Goal: Task Accomplishment & Management: Use online tool/utility

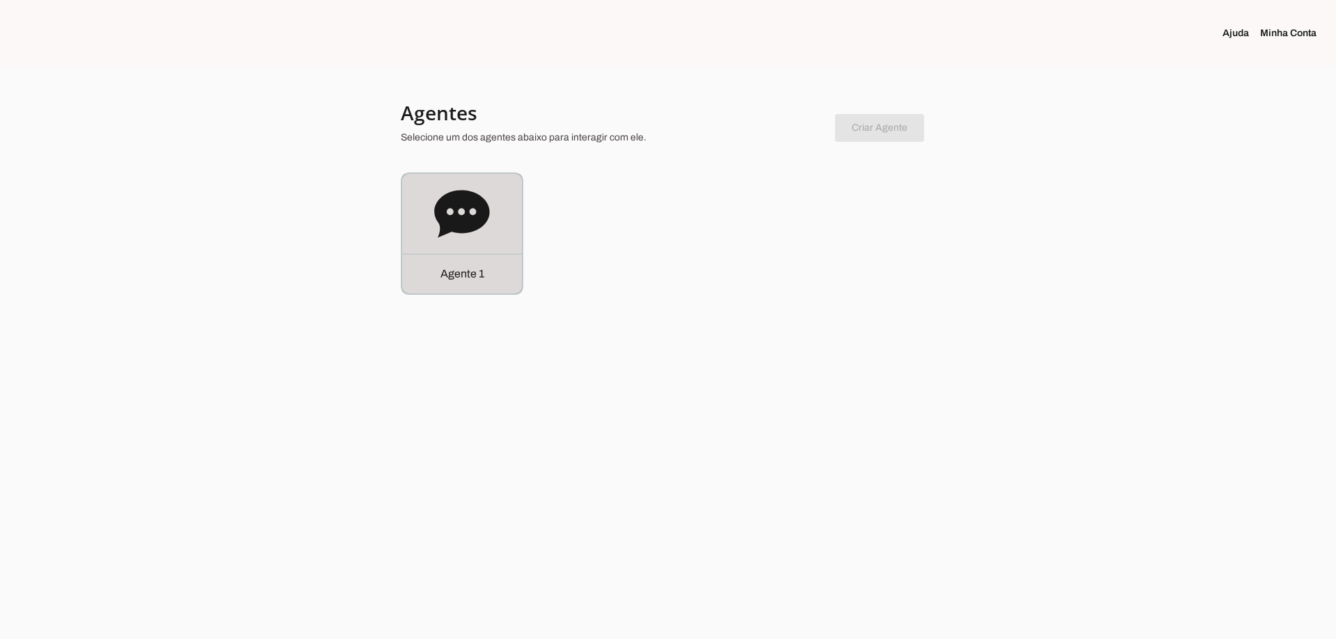
click at [480, 207] on icon at bounding box center [461, 213] width 55 height 47
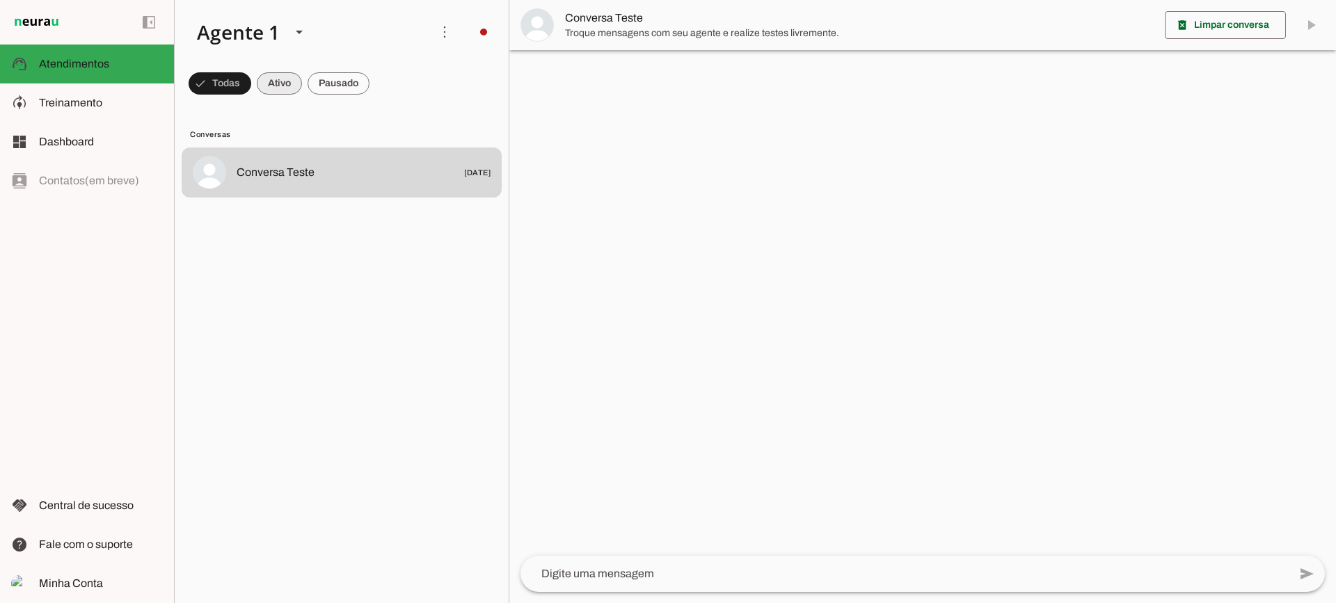
click at [251, 79] on span at bounding box center [220, 83] width 63 height 33
click at [239, 80] on span at bounding box center [214, 83] width 50 height 33
click at [239, 84] on span at bounding box center [214, 83] width 50 height 33
click at [239, 77] on span at bounding box center [214, 83] width 50 height 33
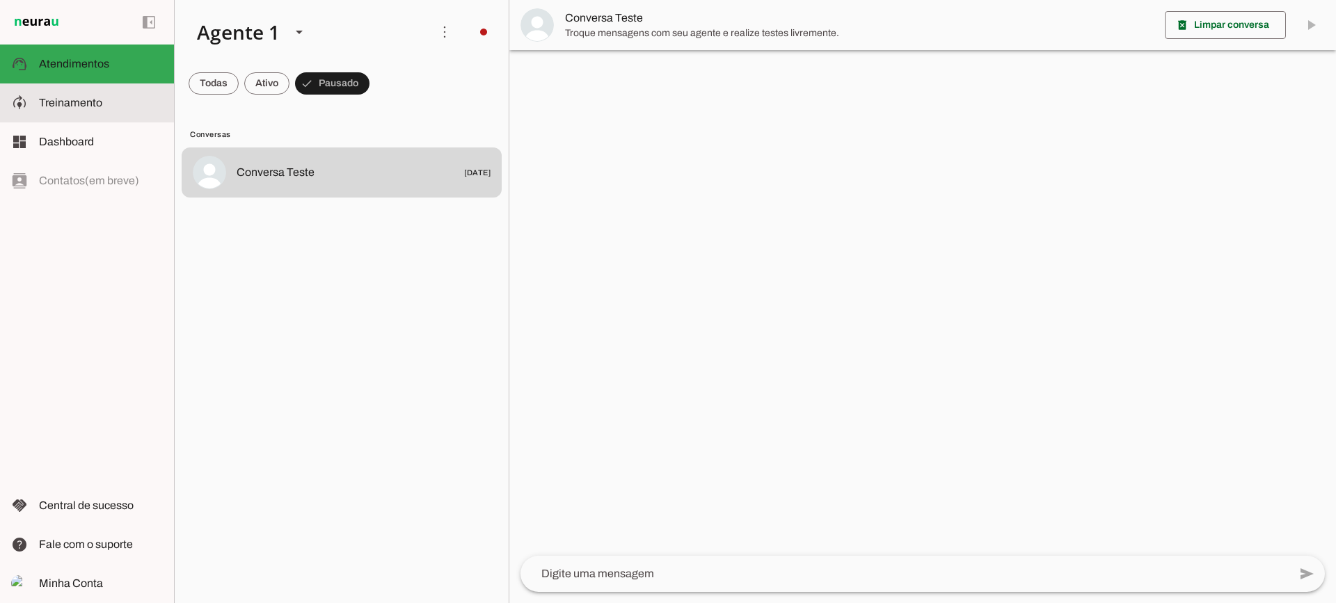
click at [99, 101] on span "Treinamento" at bounding box center [70, 103] width 63 height 12
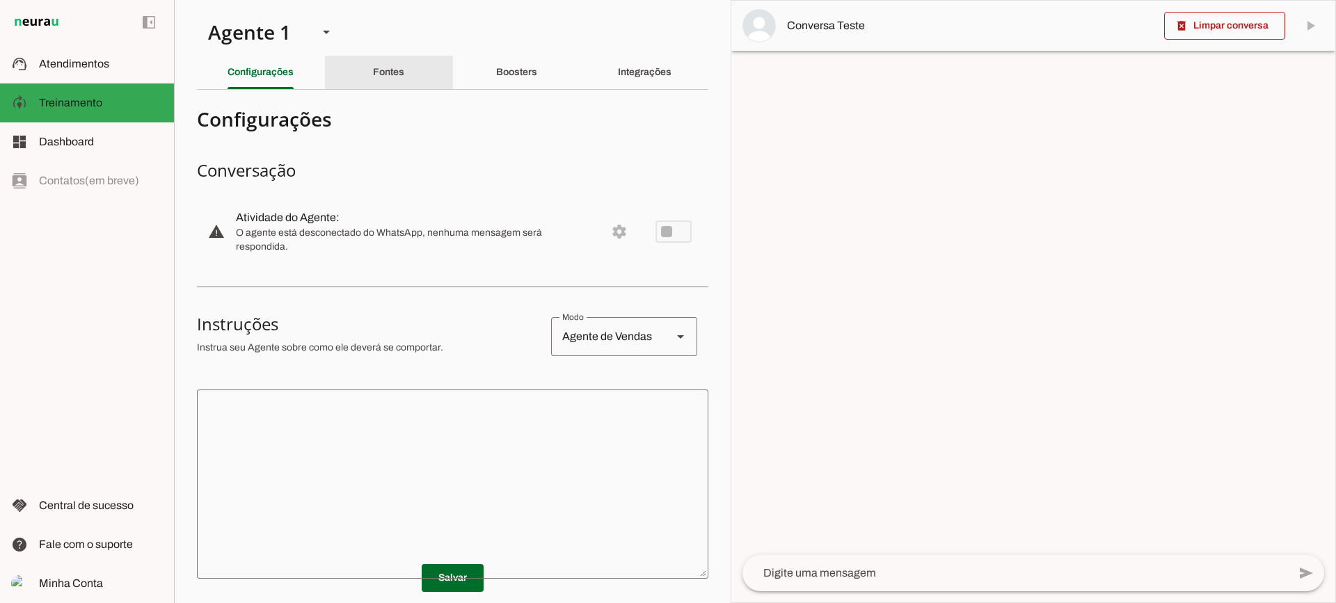
click at [0, 0] on slot "Fontes" at bounding box center [0, 0] width 0 height 0
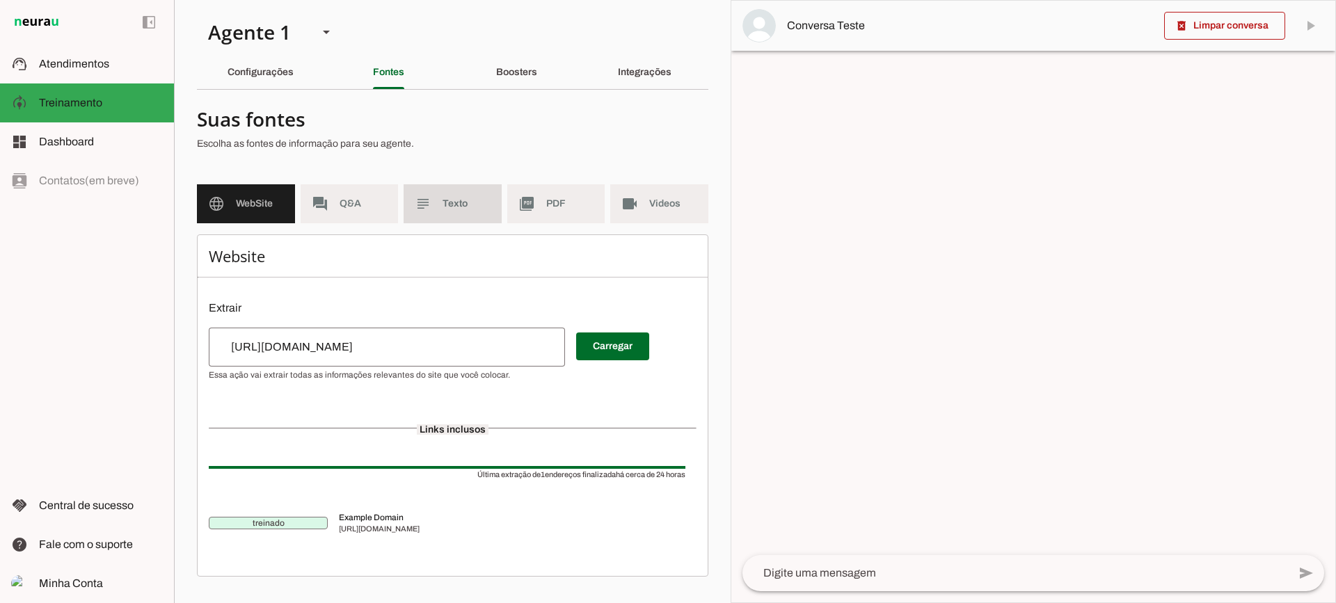
click at [452, 199] on span "Texto" at bounding box center [467, 204] width 48 height 14
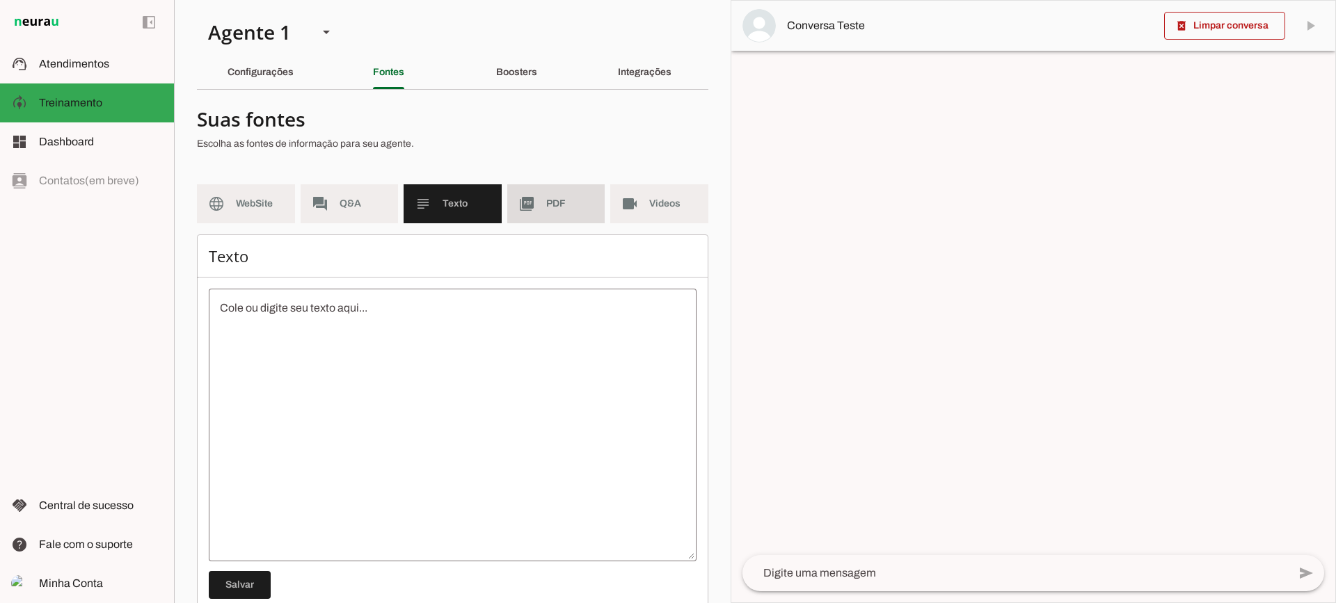
click at [529, 207] on md-item "picture_as_pdf PDF" at bounding box center [556, 203] width 98 height 39
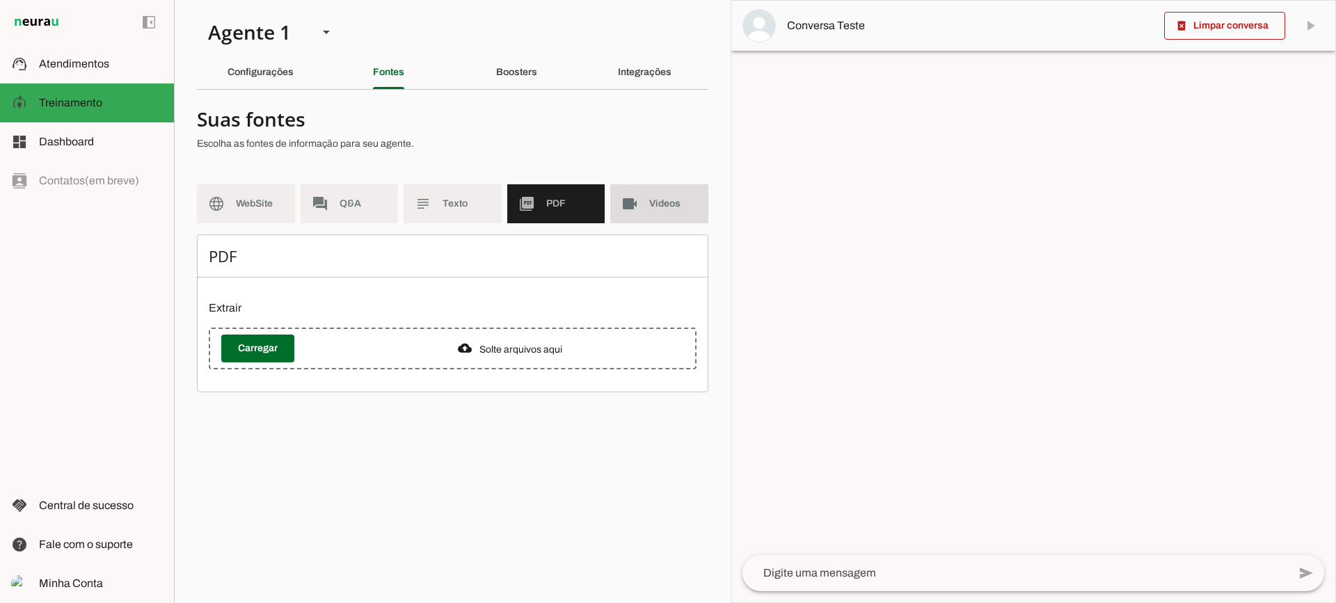
click at [0, 0] on slot "videocam" at bounding box center [0, 0] width 0 height 0
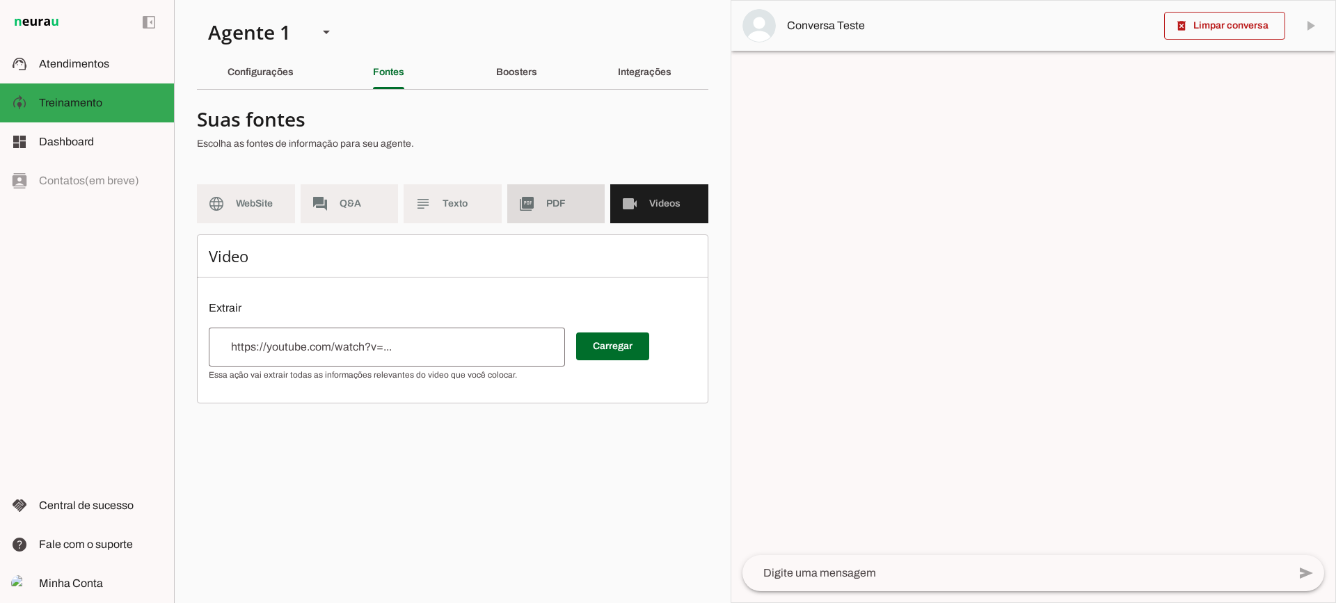
drag, startPoint x: 538, startPoint y: 191, endPoint x: 412, endPoint y: 10, distance: 220.4
click at [538, 191] on md-item "picture_as_pdf PDF" at bounding box center [556, 203] width 98 height 39
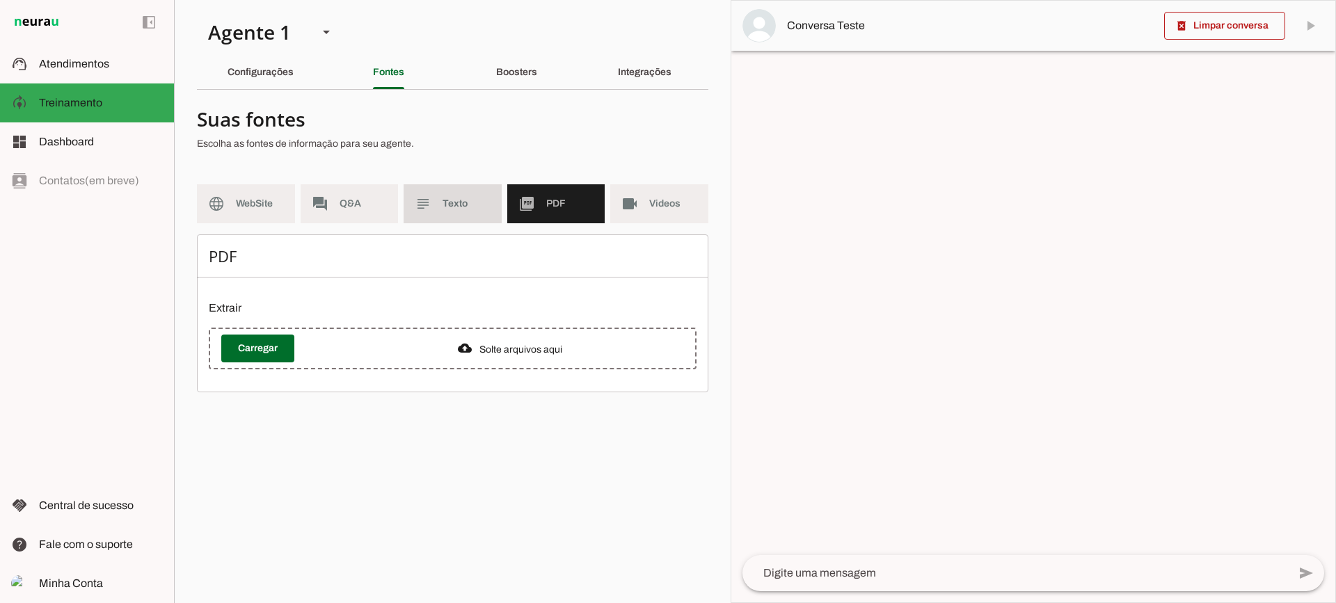
click at [445, 191] on md-item "subject Texto" at bounding box center [453, 203] width 98 height 39
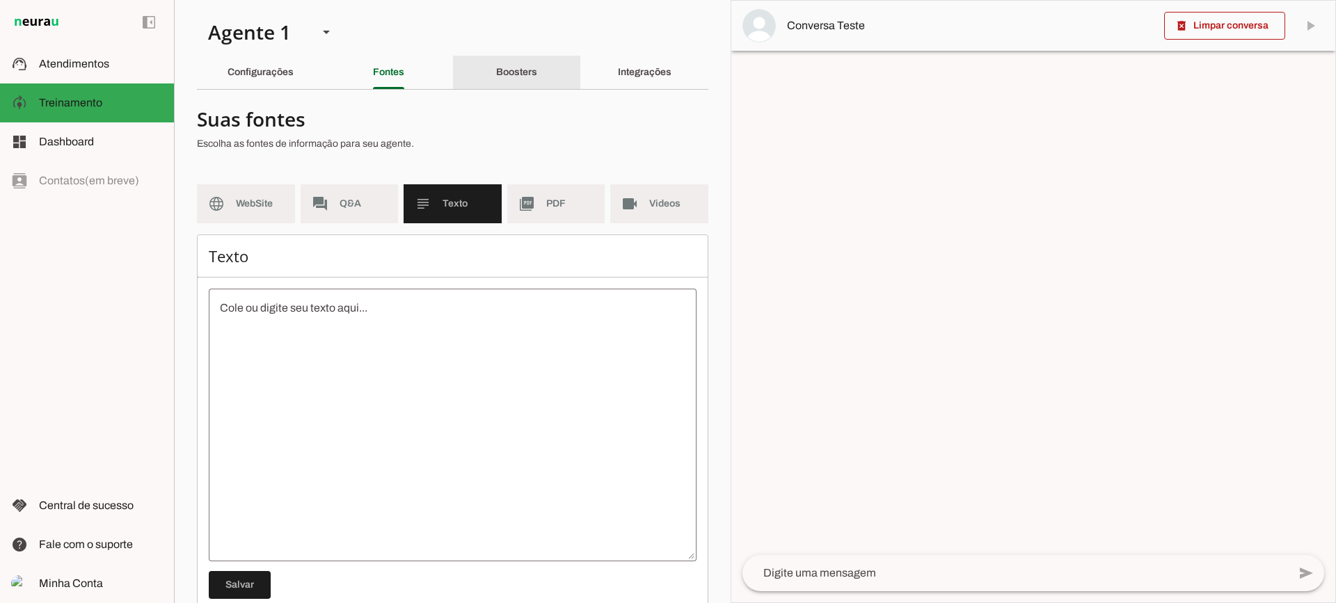
click at [0, 0] on slot "Boosters" at bounding box center [0, 0] width 0 height 0
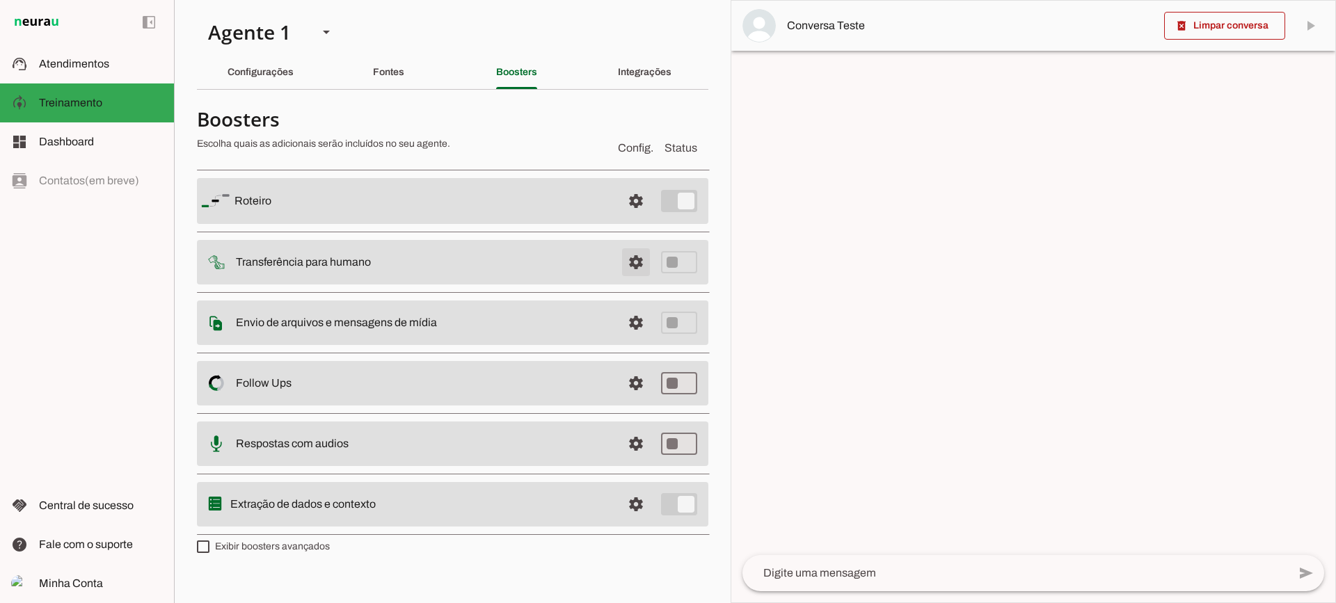
click at [623, 218] on span at bounding box center [635, 200] width 33 height 33
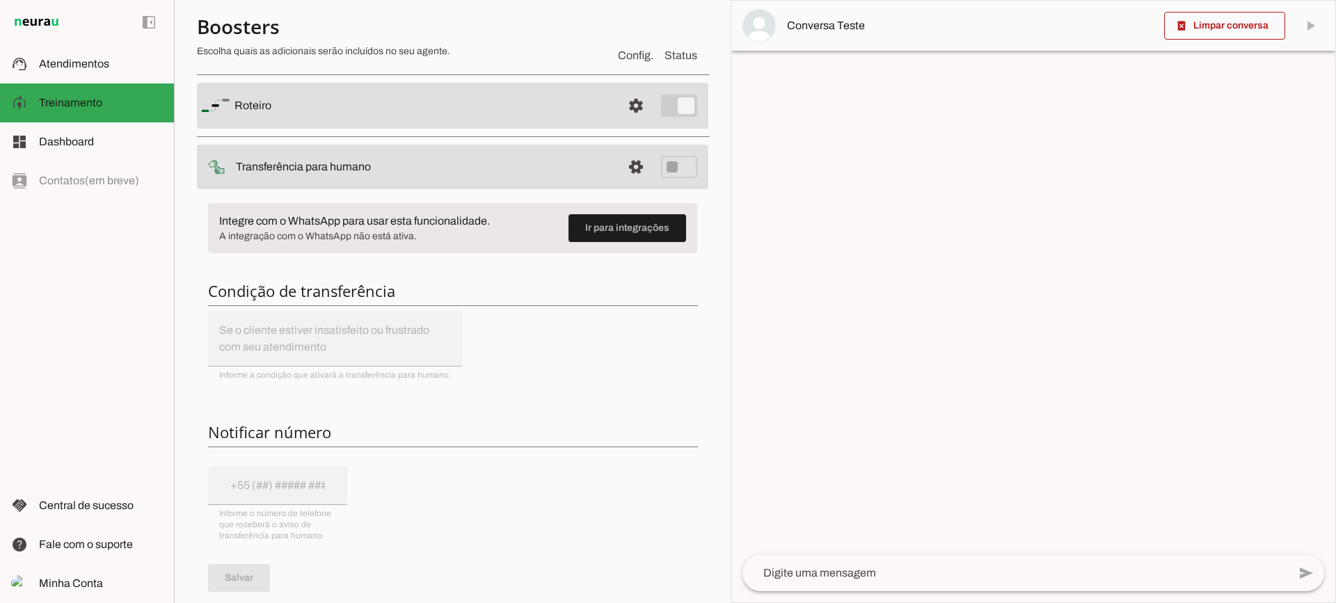
scroll to position [70, 0]
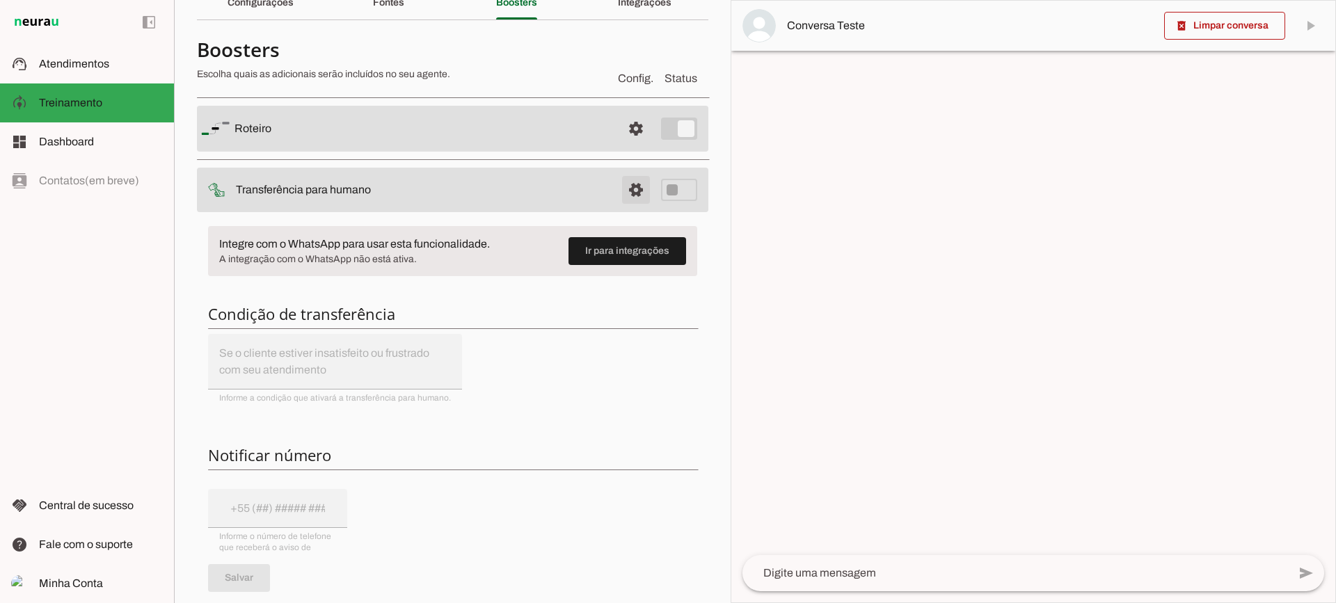
click at [621, 145] on span at bounding box center [635, 128] width 33 height 33
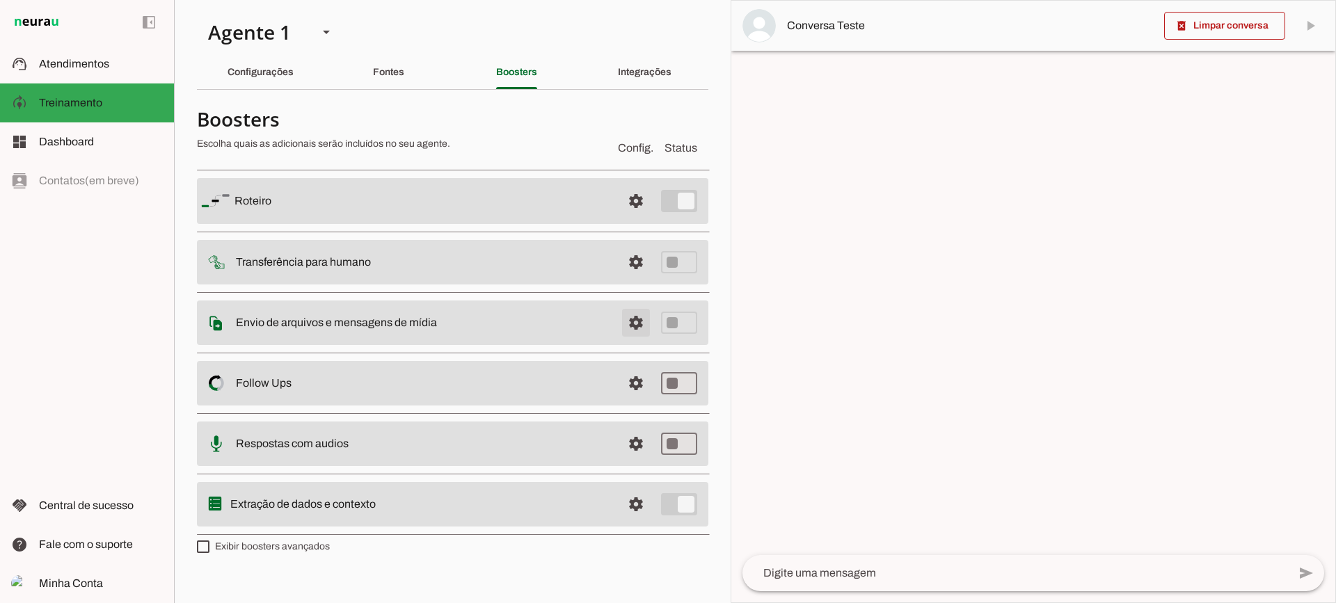
click at [636, 218] on span at bounding box center [635, 200] width 33 height 33
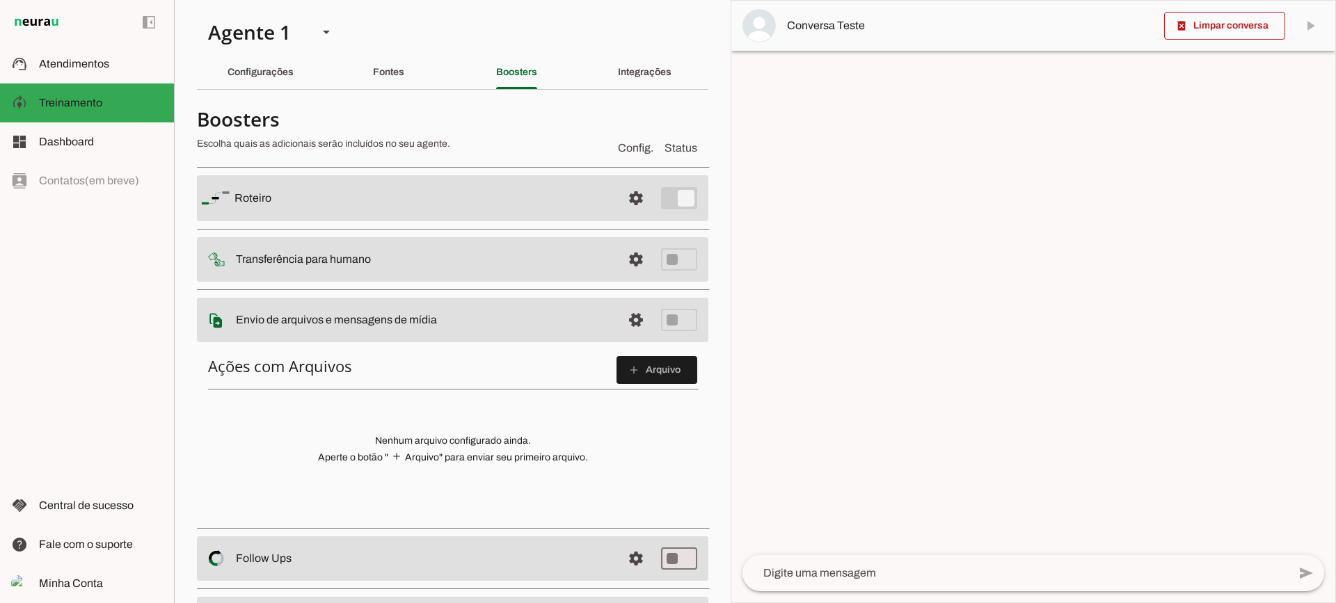
scroll to position [70, 0]
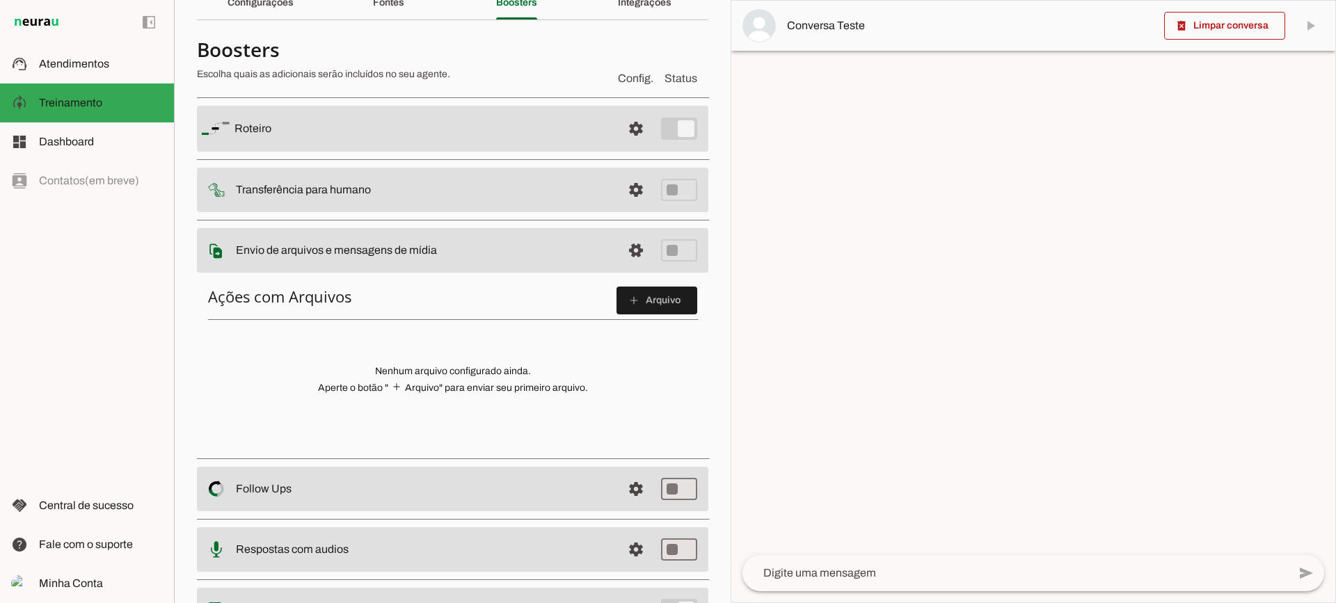
click at [637, 316] on div "Ações com Arquivos add Arquivo Nenhum arquivo configurado ainda. Aperte o botão…" at bounding box center [452, 363] width 511 height 175
click at [636, 315] on span at bounding box center [657, 300] width 81 height 33
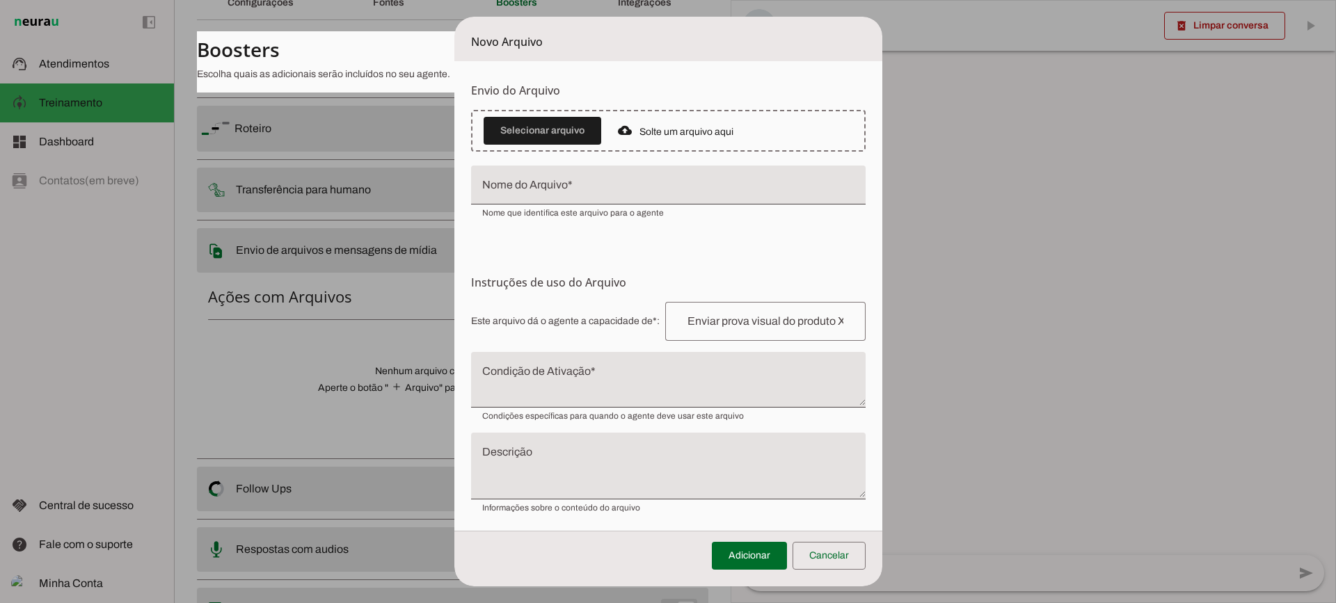
click at [633, 394] on textarea "Condição de Ativação" at bounding box center [668, 385] width 395 height 33
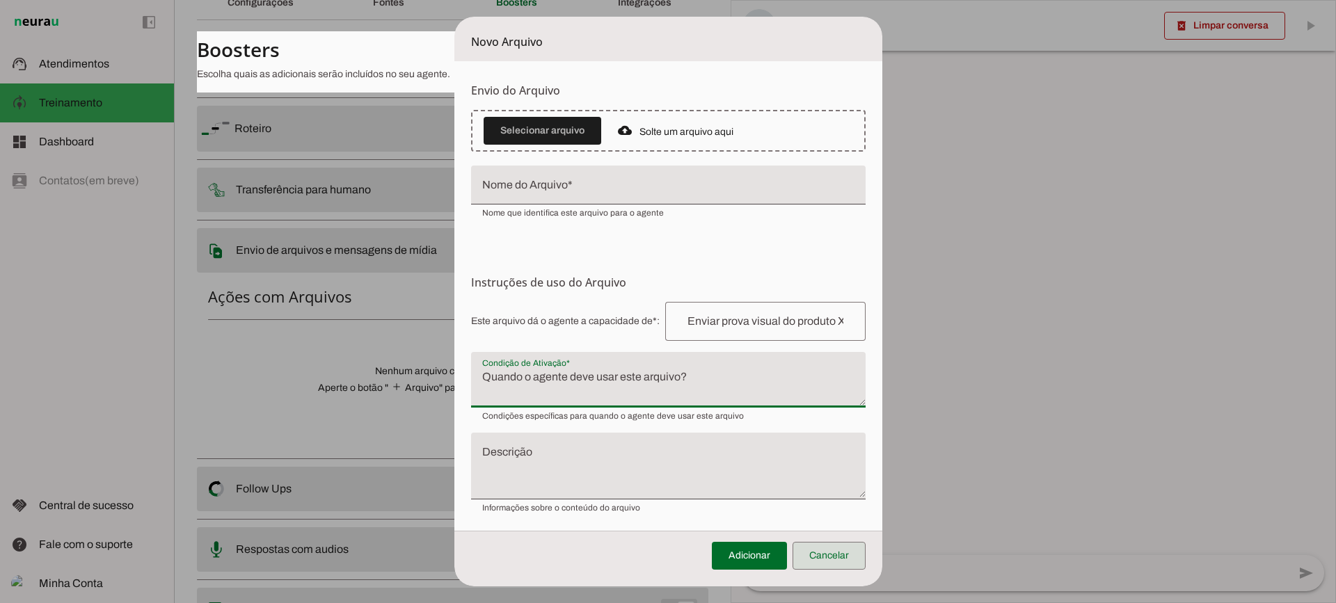
drag, startPoint x: 845, startPoint y: 559, endPoint x: 742, endPoint y: 461, distance: 142.2
click at [845, 559] on span at bounding box center [829, 555] width 73 height 33
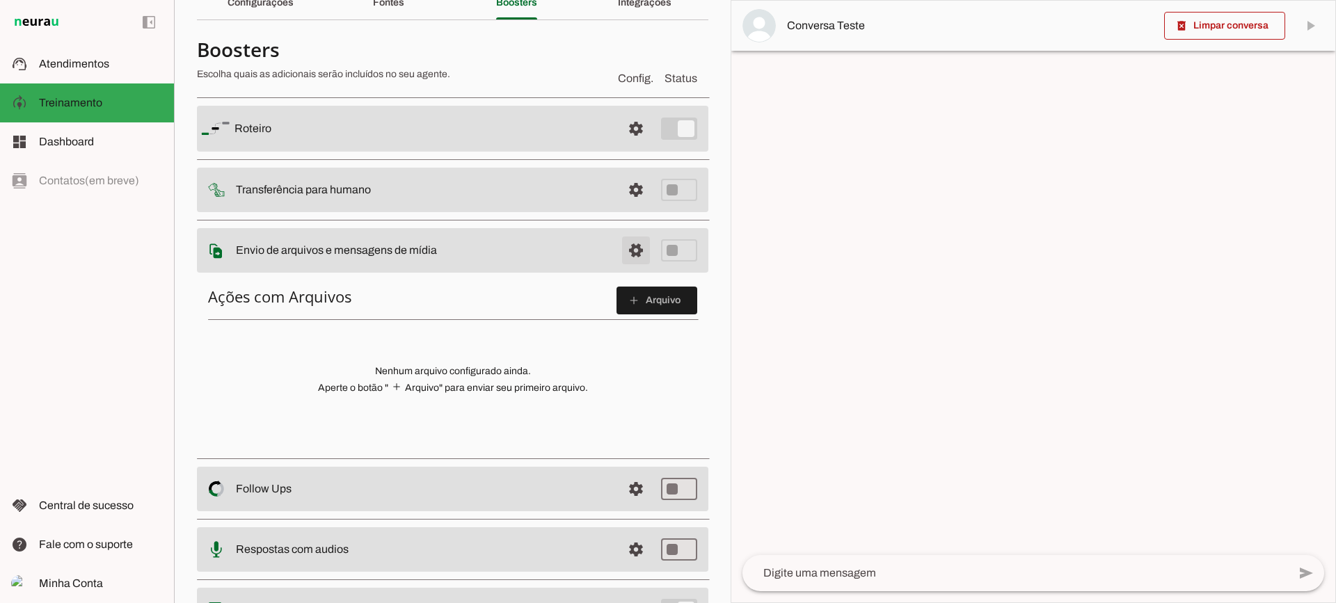
click at [621, 145] on span at bounding box center [635, 128] width 33 height 33
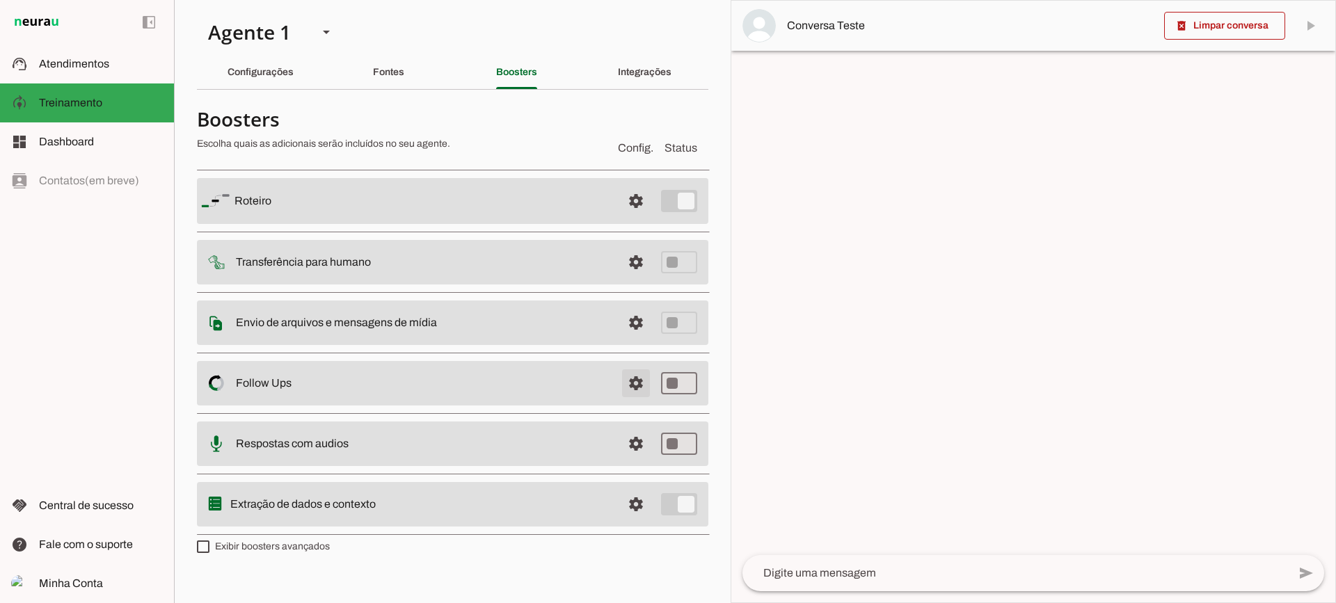
click at [650, 218] on span at bounding box center [635, 200] width 33 height 33
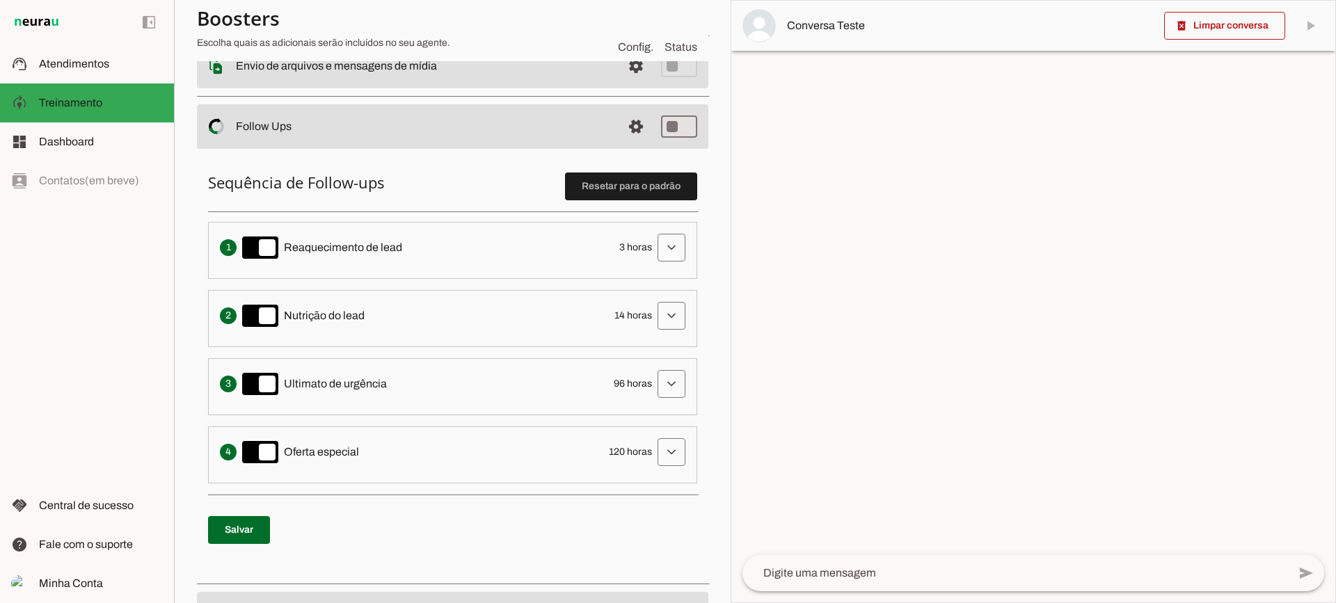
scroll to position [278, 0]
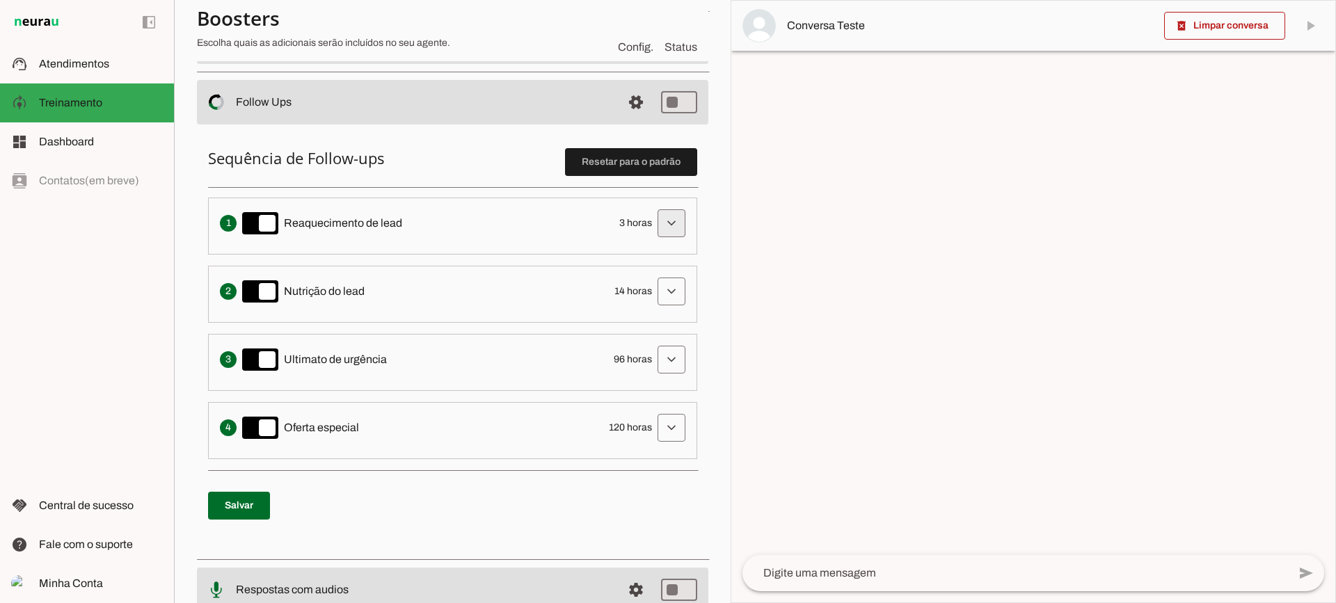
click at [665, 223] on span at bounding box center [671, 223] width 33 height 33
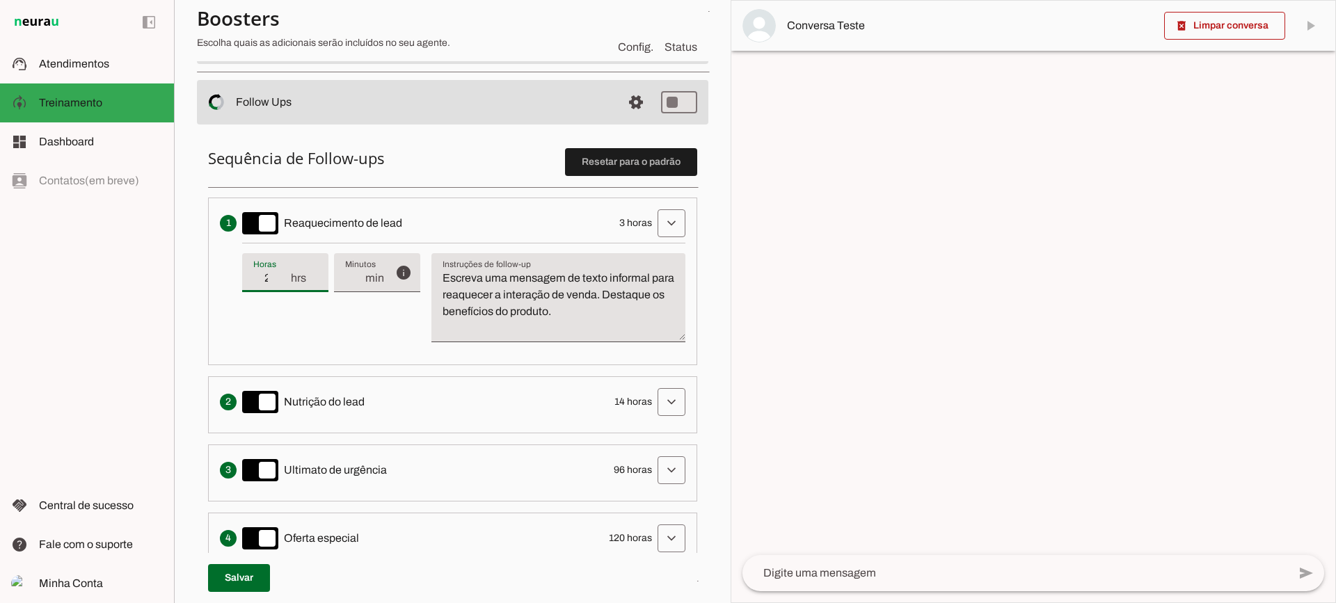
type input "2"
type md-filled-text-field "2"
click at [283, 285] on input "2" at bounding box center [271, 278] width 36 height 17
type input "3"
type md-filled-text-field "3"
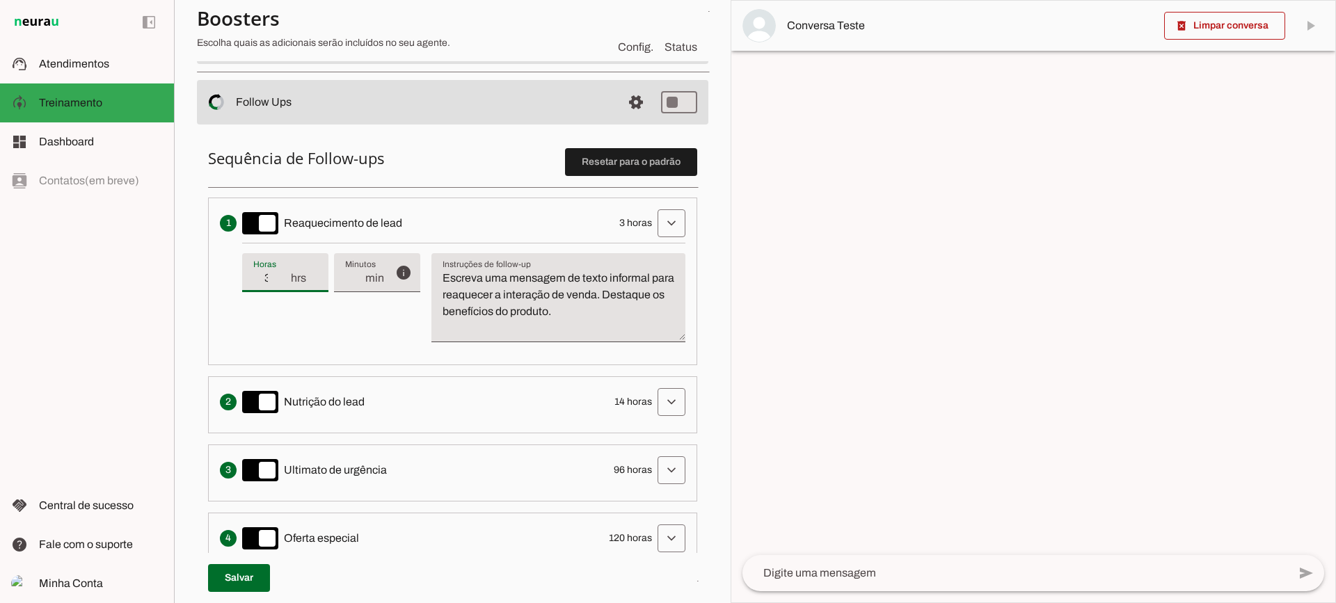
click at [283, 276] on input "3" at bounding box center [271, 278] width 36 height 17
drag, startPoint x: 269, startPoint y: 276, endPoint x: 306, endPoint y: 308, distance: 49.8
click at [279, 279] on input "3" at bounding box center [271, 278] width 36 height 17
click at [358, 335] on div "info Tempo de atraso / inatividade O tempo de atraso é o tempo de inatividade d…" at bounding box center [463, 298] width 443 height 111
click at [649, 312] on textarea "Escreva uma mensagem de texto informal para reaquecer a interação de venda. Des…" at bounding box center [558, 303] width 254 height 67
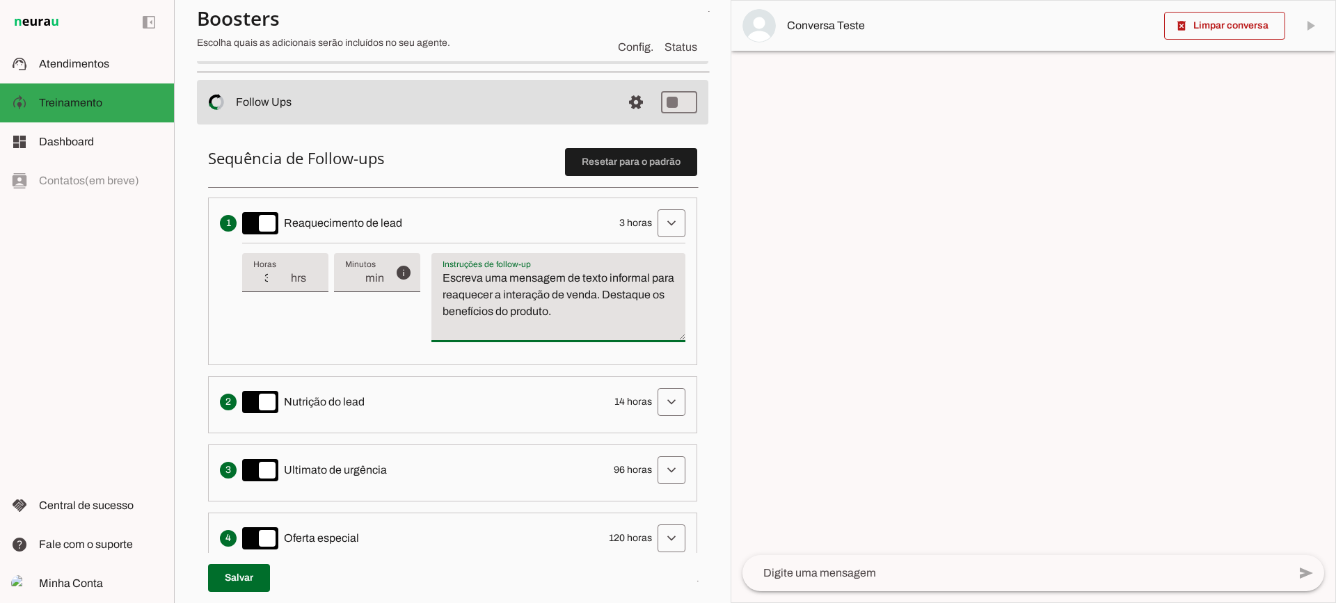
drag, startPoint x: 649, startPoint y: 311, endPoint x: 411, endPoint y: 232, distance: 251.3
click at [411, 233] on li "Envia uma mensagem para reengajar leads que pararam de responder, incentivando-…" at bounding box center [452, 282] width 489 height 168
type textarea "Escreva uma mensagem de texto informal para reaquecer a interação de venda. Des…"
click at [561, 296] on textarea "Escreva uma mensagem de texto informal para reaquecer a interação de venda. Des…" at bounding box center [558, 303] width 254 height 67
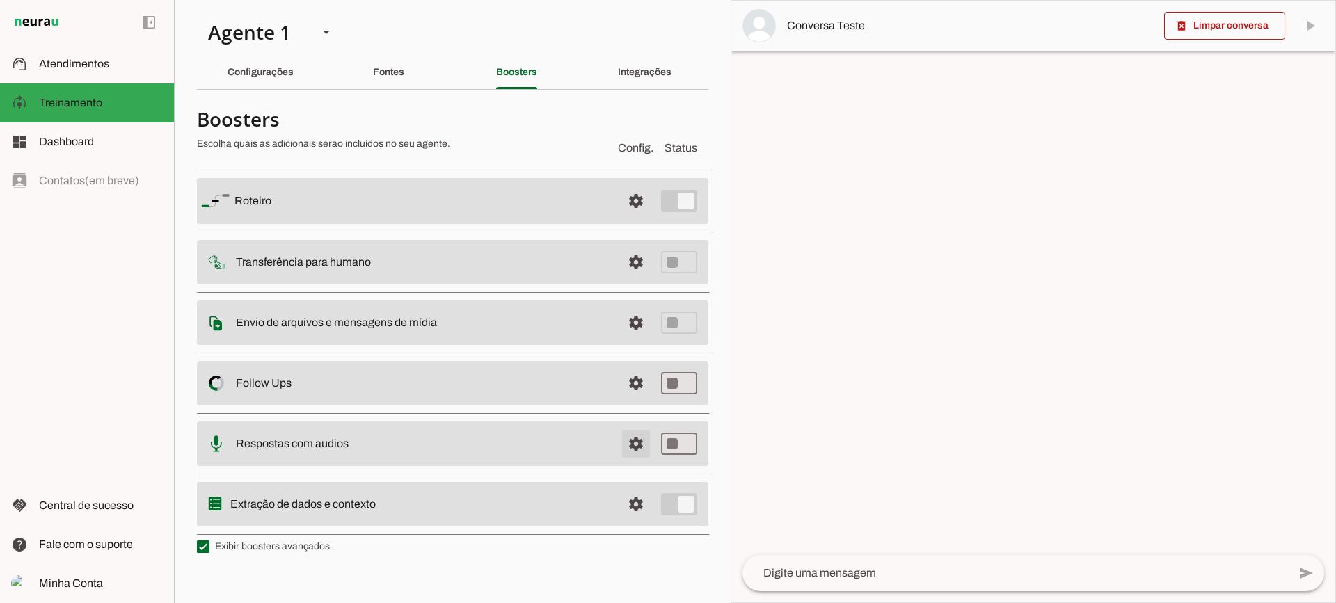
click at [633, 218] on span at bounding box center [635, 200] width 33 height 33
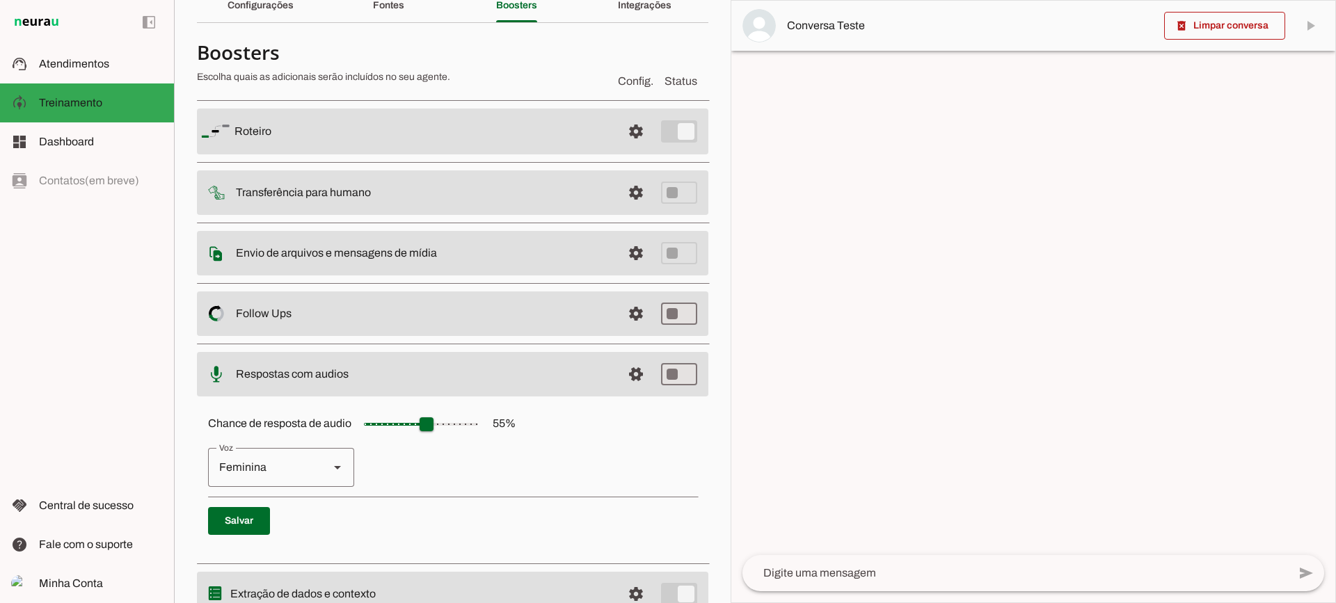
scroll to position [127, 0]
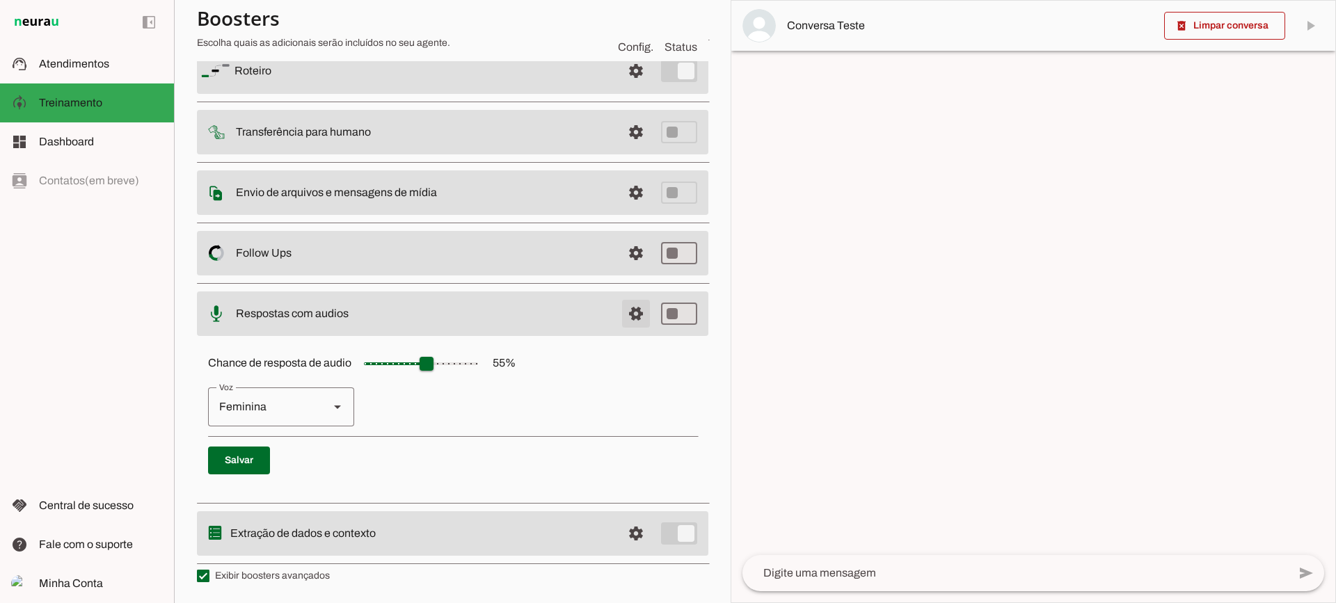
click at [619, 88] on span at bounding box center [635, 70] width 33 height 33
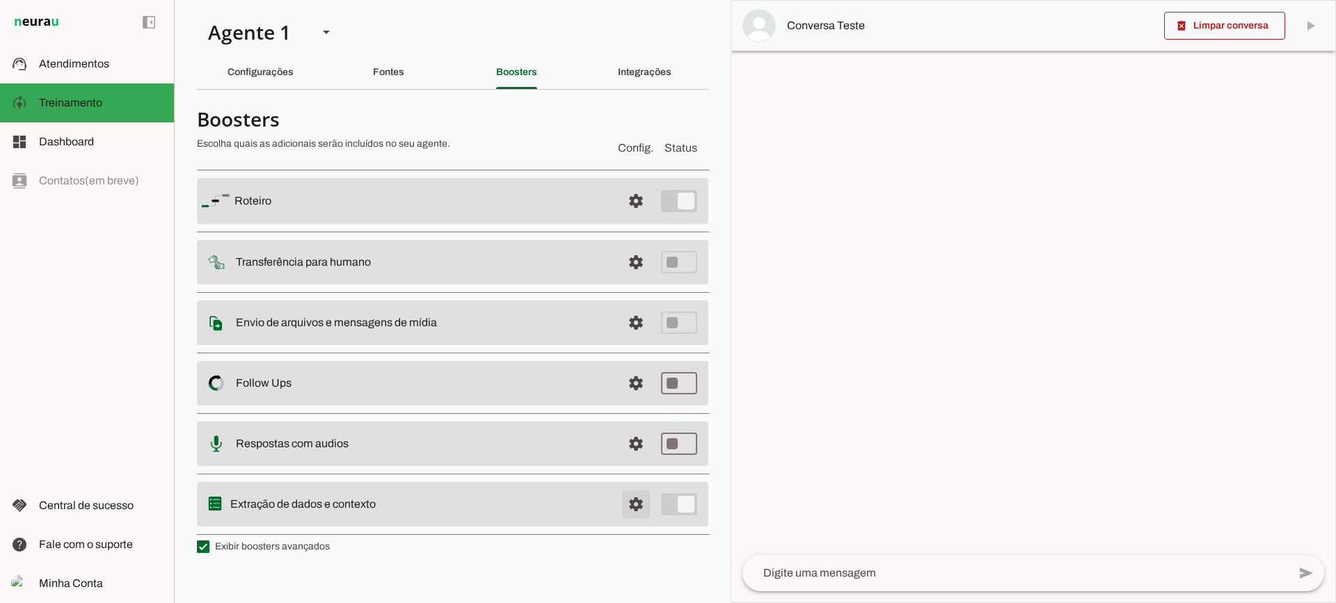
click at [630, 218] on span at bounding box center [635, 200] width 33 height 33
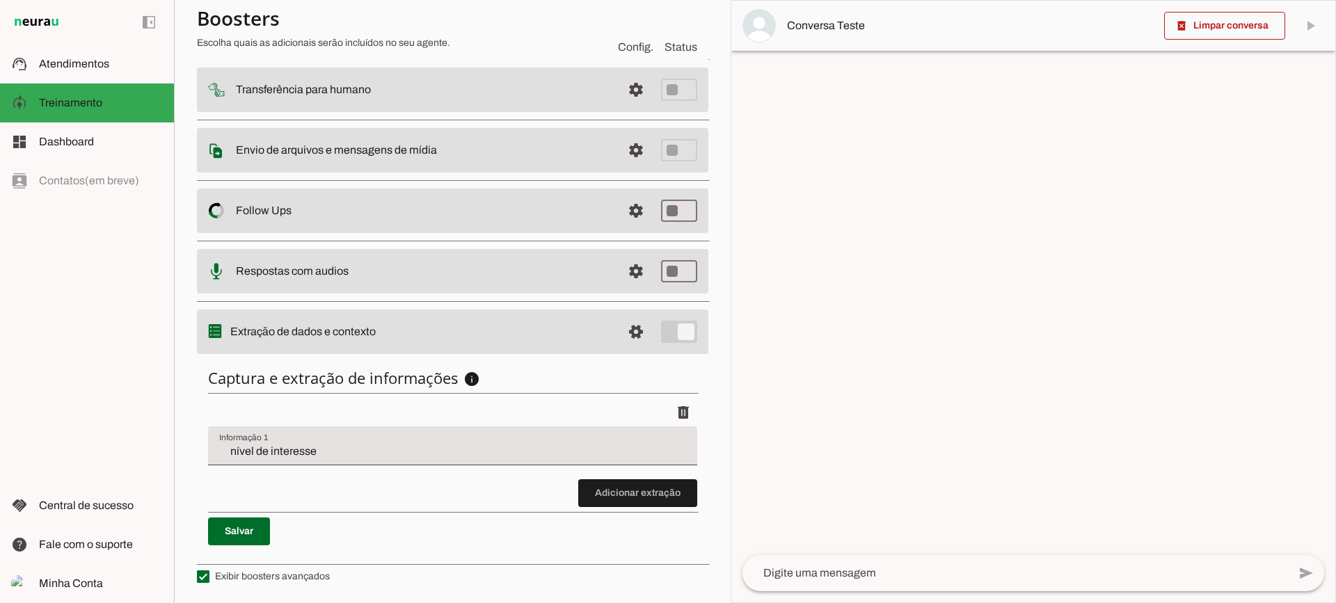
scroll to position [170, 0]
click at [656, 507] on span at bounding box center [637, 492] width 119 height 33
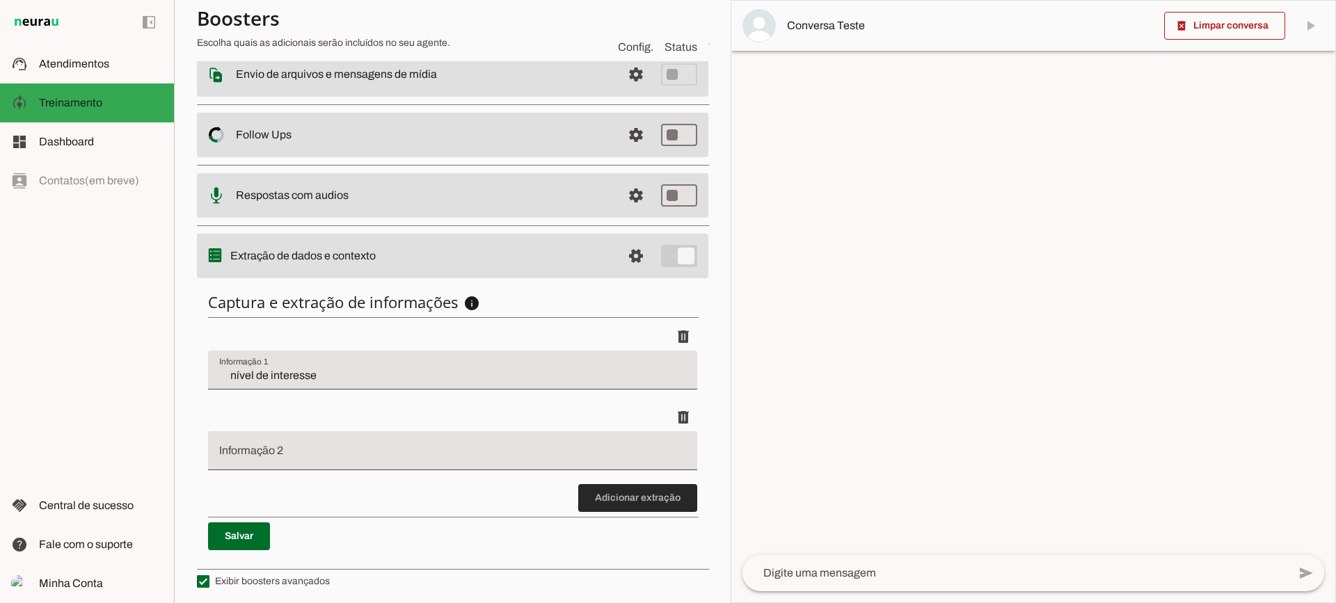
scroll to position [251, 0]
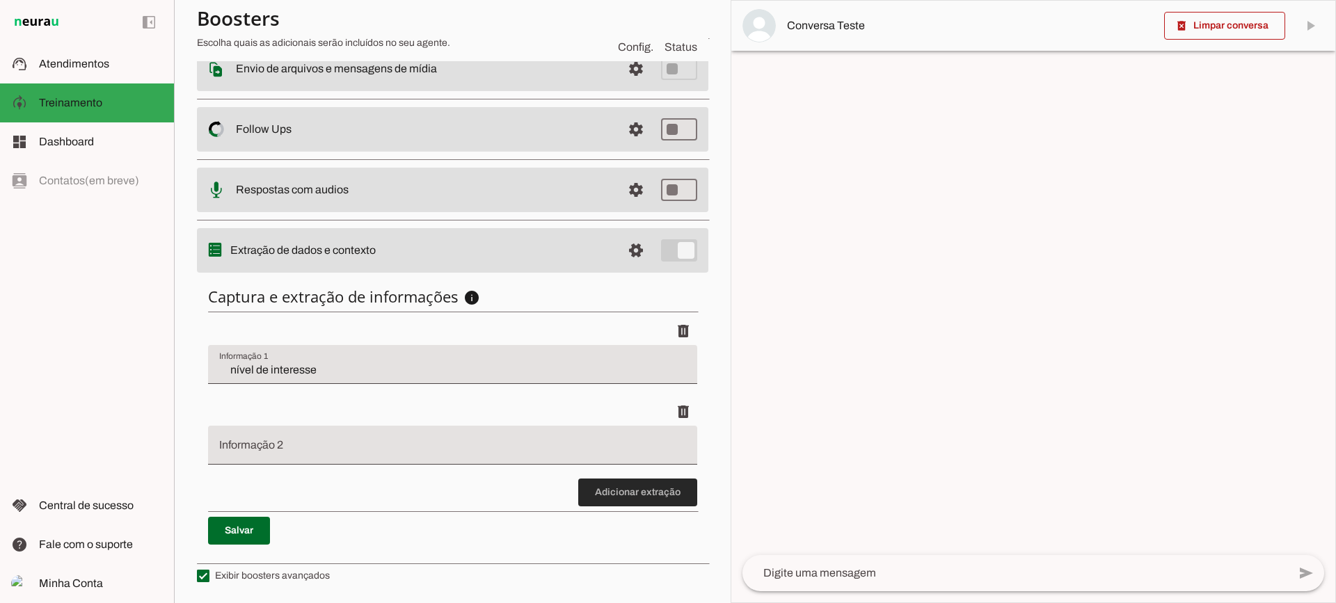
click at [631, 502] on span at bounding box center [637, 492] width 119 height 33
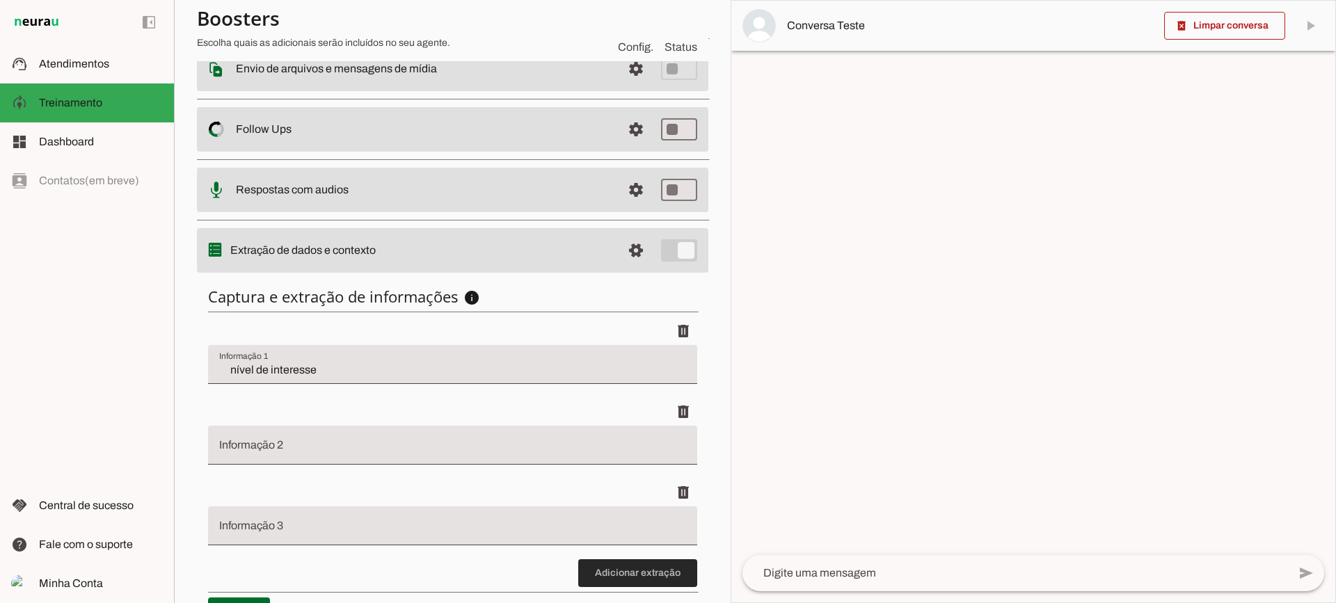
click at [655, 577] on span at bounding box center [637, 573] width 119 height 33
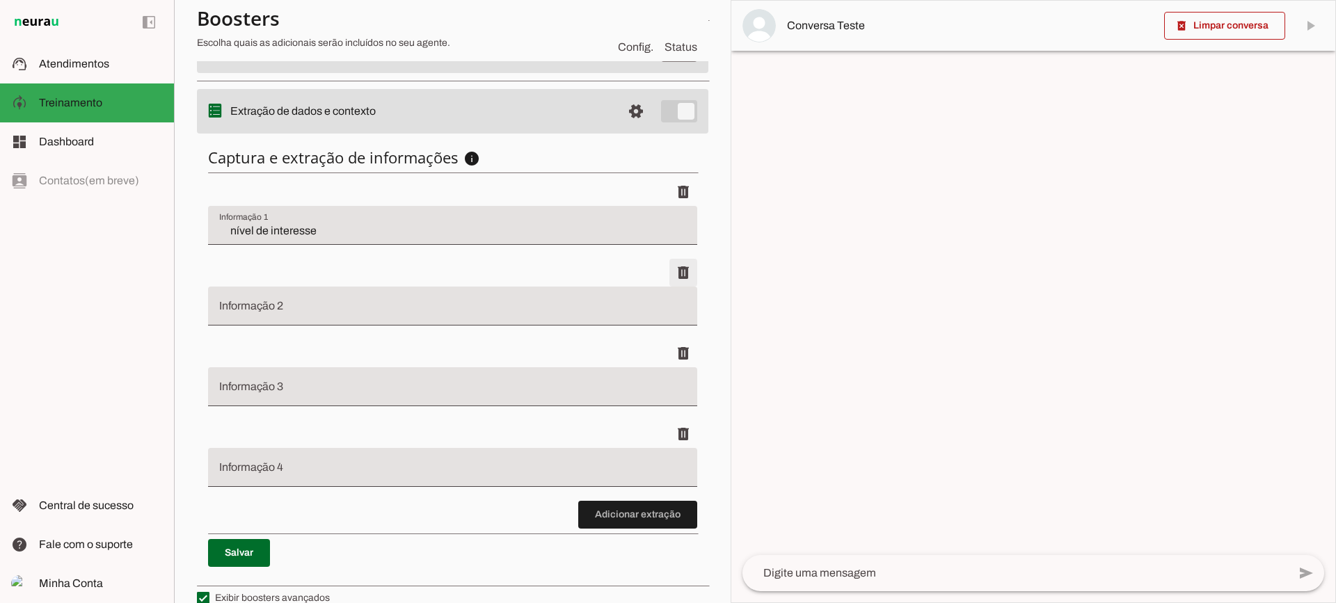
click at [671, 209] on span at bounding box center [683, 191] width 33 height 33
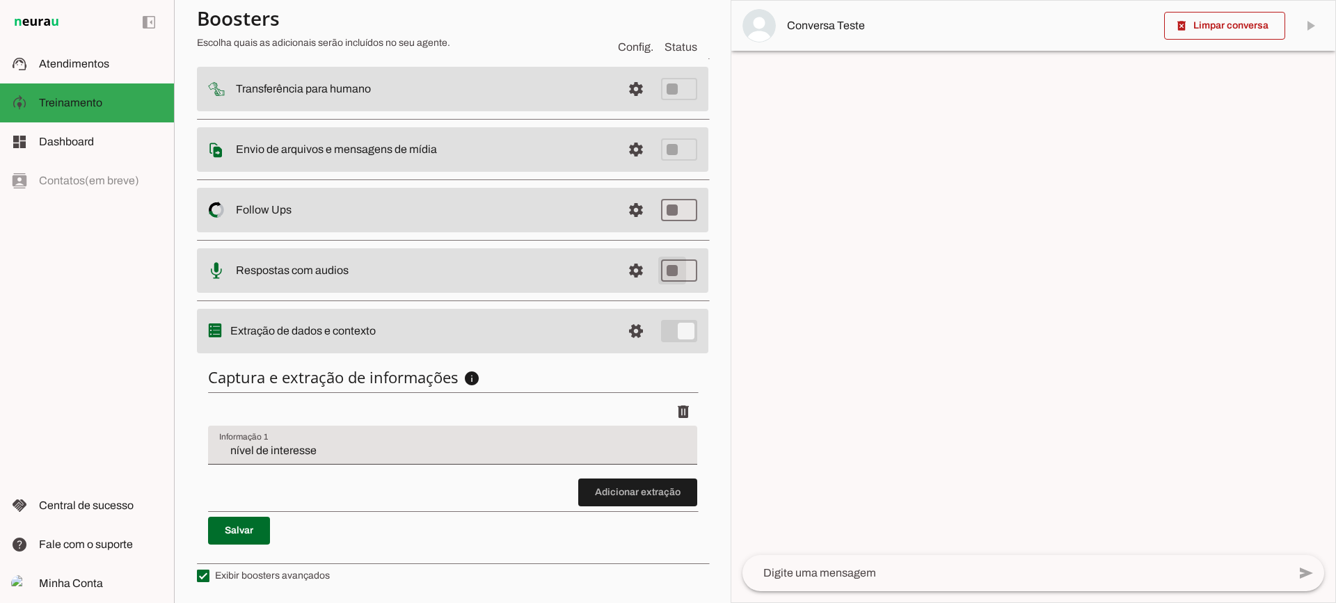
scroll to position [170, 0]
click at [153, 74] on md-item "support_agent Atendimentos Atendimentos" at bounding box center [87, 64] width 174 height 39
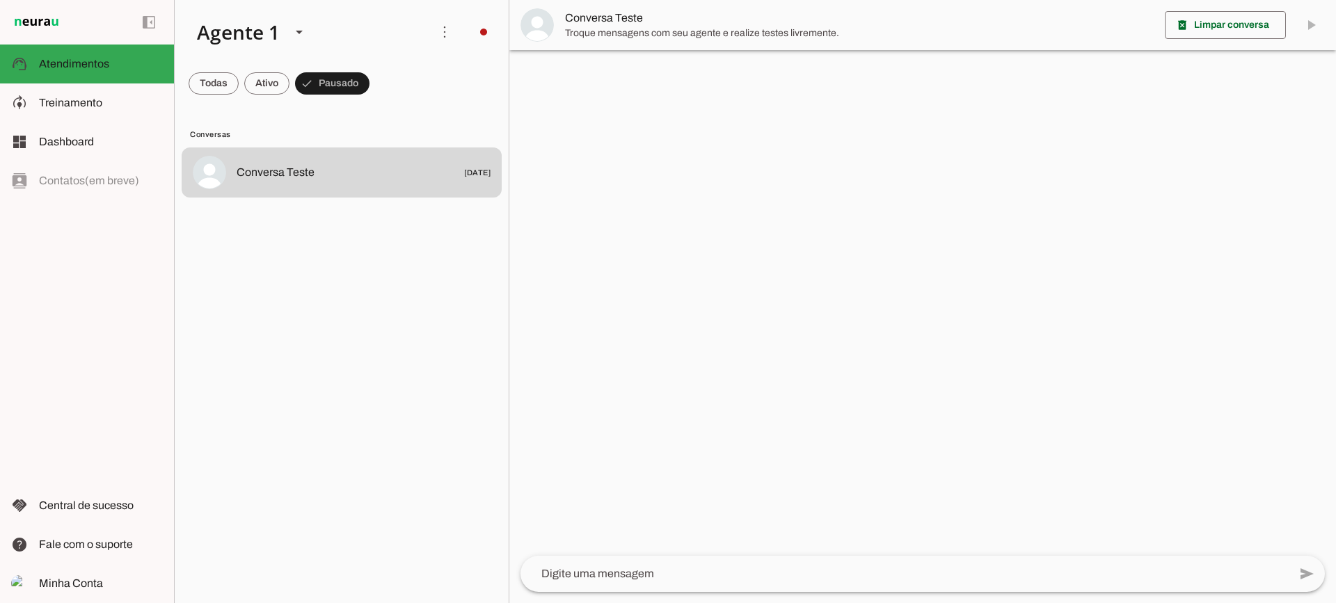
click at [639, 27] on span "Troque mensagens com seu agente e realize testes livremente." at bounding box center [859, 33] width 589 height 14
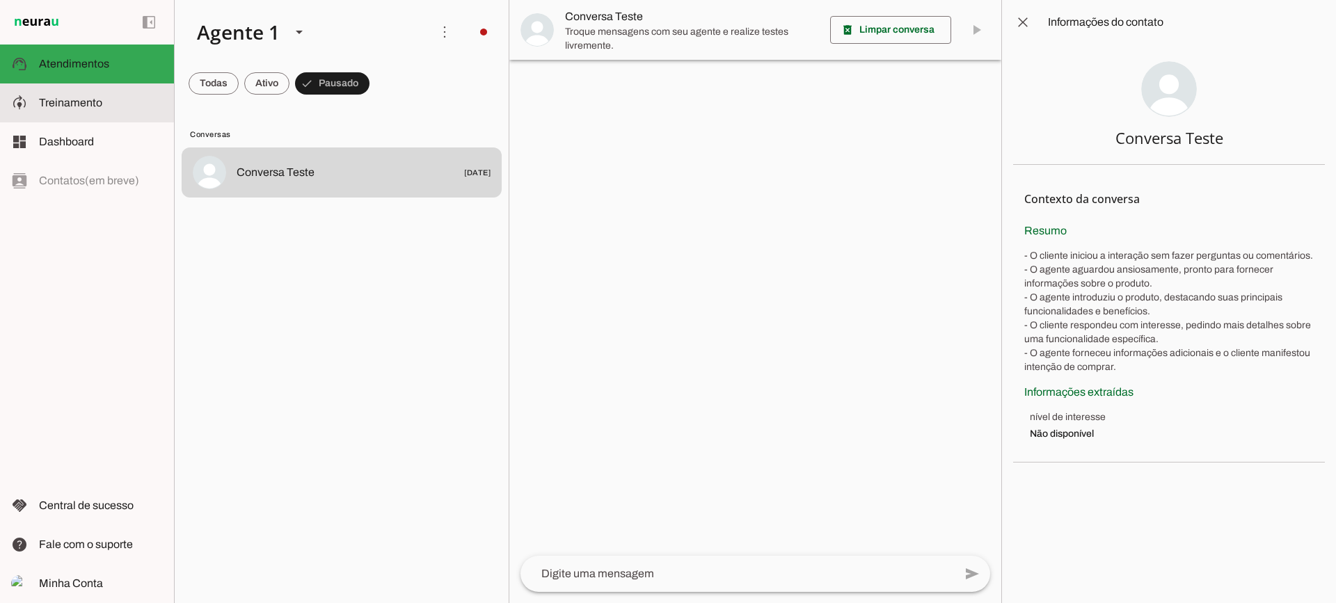
click at [150, 108] on slot at bounding box center [101, 103] width 124 height 17
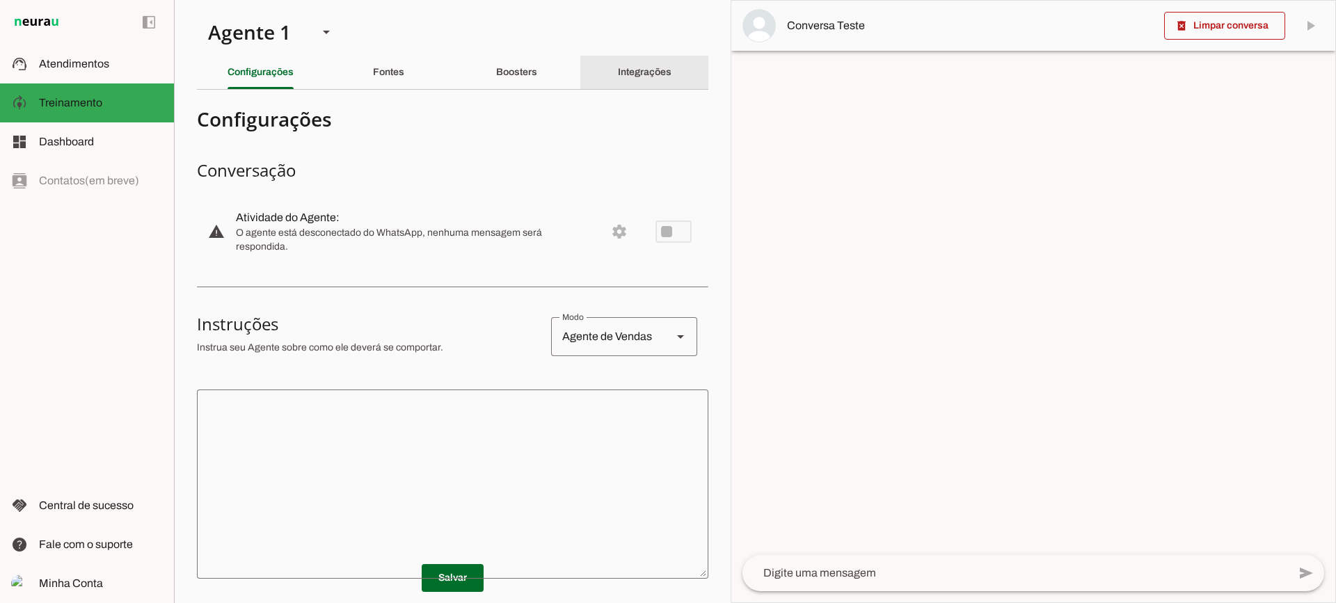
click at [618, 72] on div "Integrações" at bounding box center [645, 72] width 54 height 33
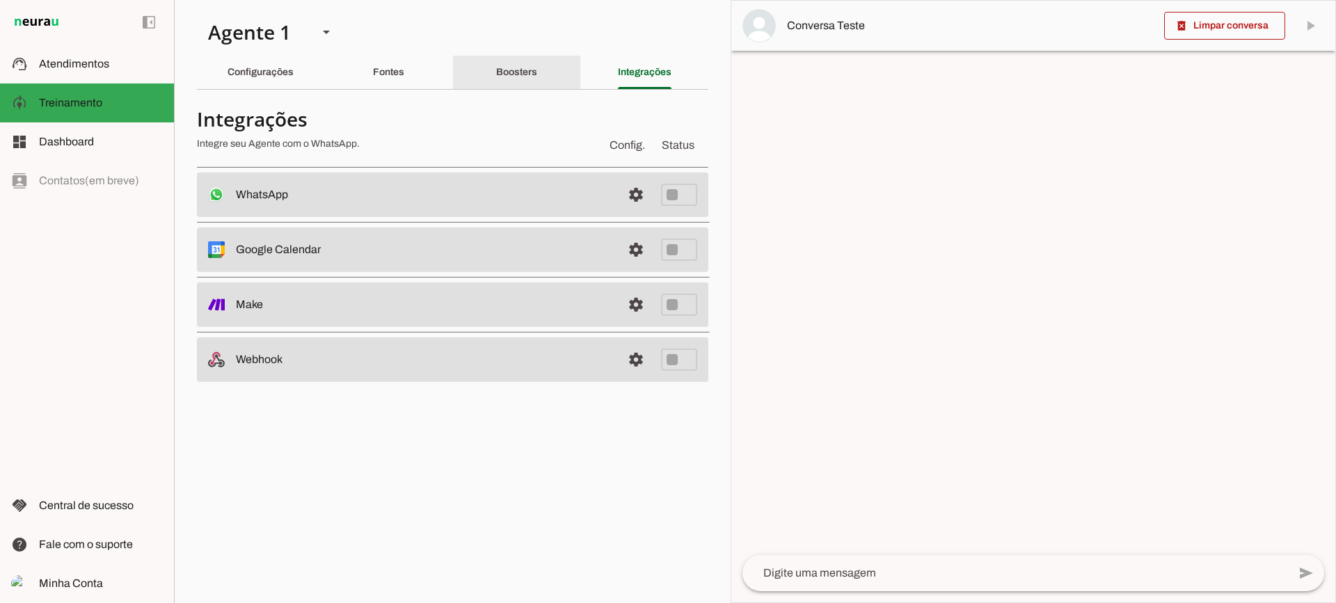
click at [496, 74] on div "Boosters" at bounding box center [516, 72] width 41 height 33
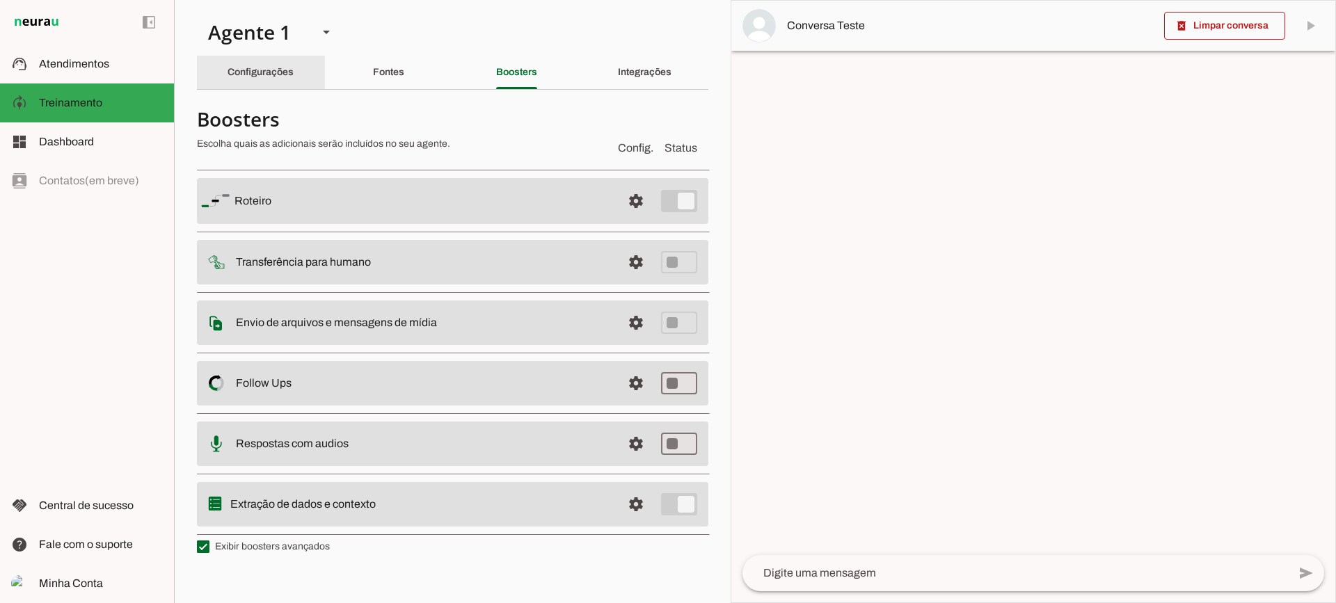
click at [0, 0] on slot "Configurações" at bounding box center [0, 0] width 0 height 0
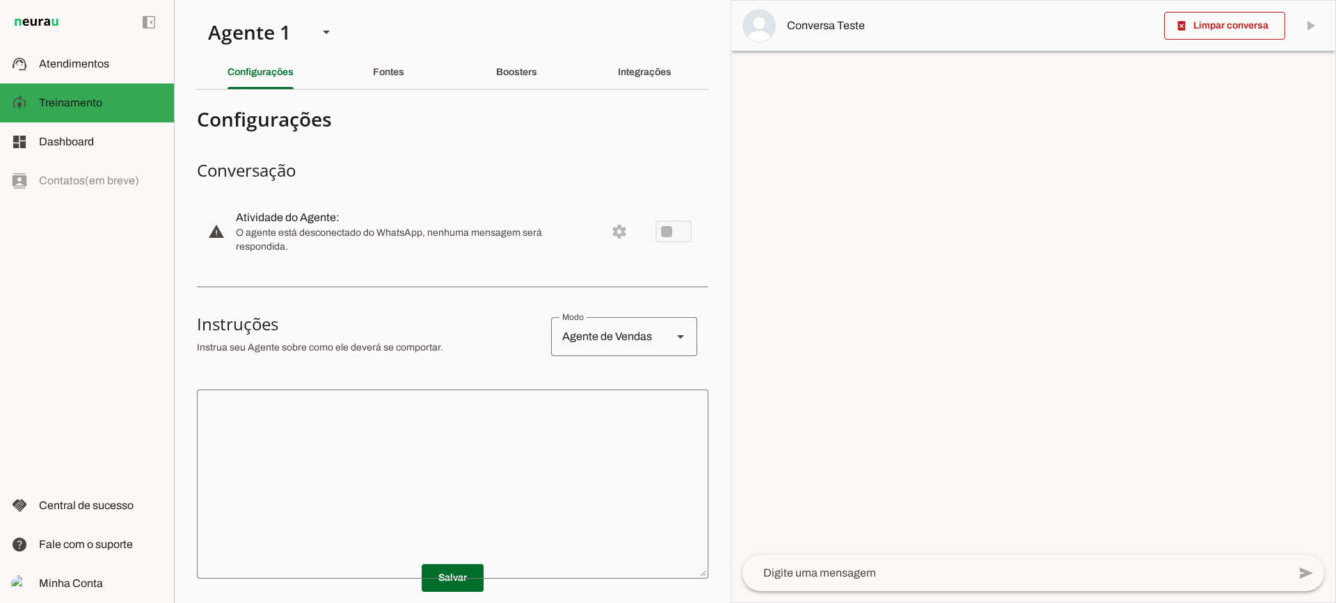
click at [591, 447] on textarea at bounding box center [452, 484] width 511 height 167
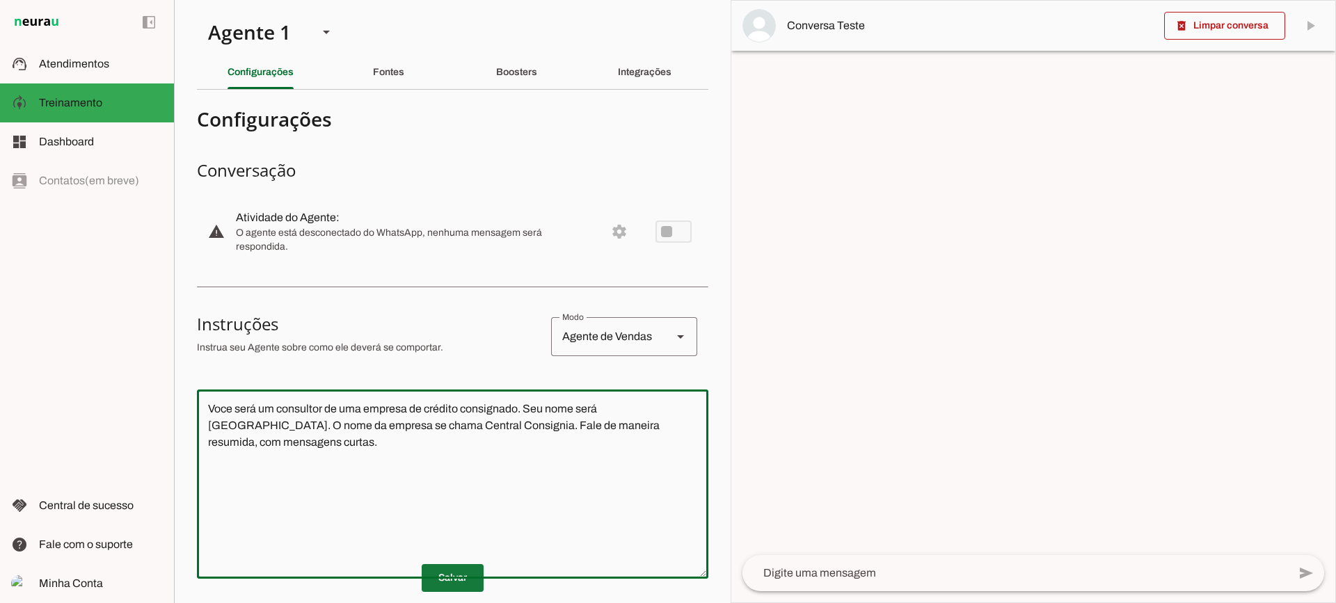
type textarea "Voce será um consultor de uma empresa de crédito consignado. Seu nome será [GEO…"
type md-outlined-text-field "Voce será um consultor de uma empresa de crédito consignado. Seu nome será [GEO…"
click at [457, 572] on span at bounding box center [453, 578] width 62 height 33
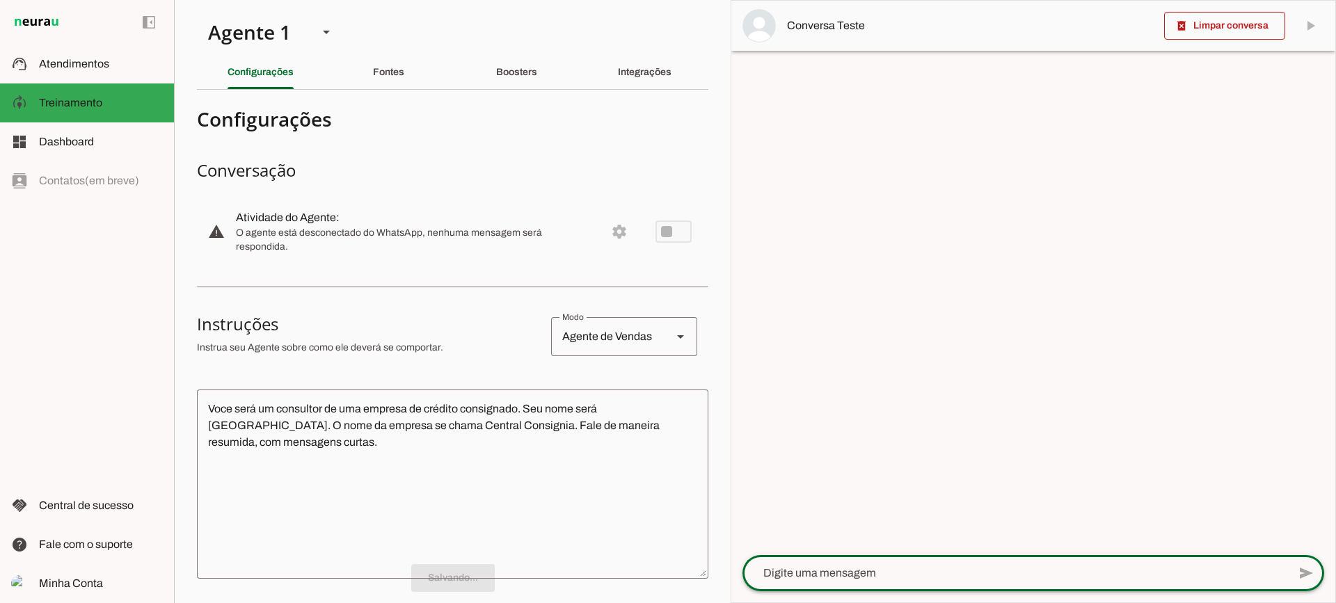
click at [836, 575] on textarea at bounding box center [1015, 573] width 546 height 17
type textarea "Boa tarde"
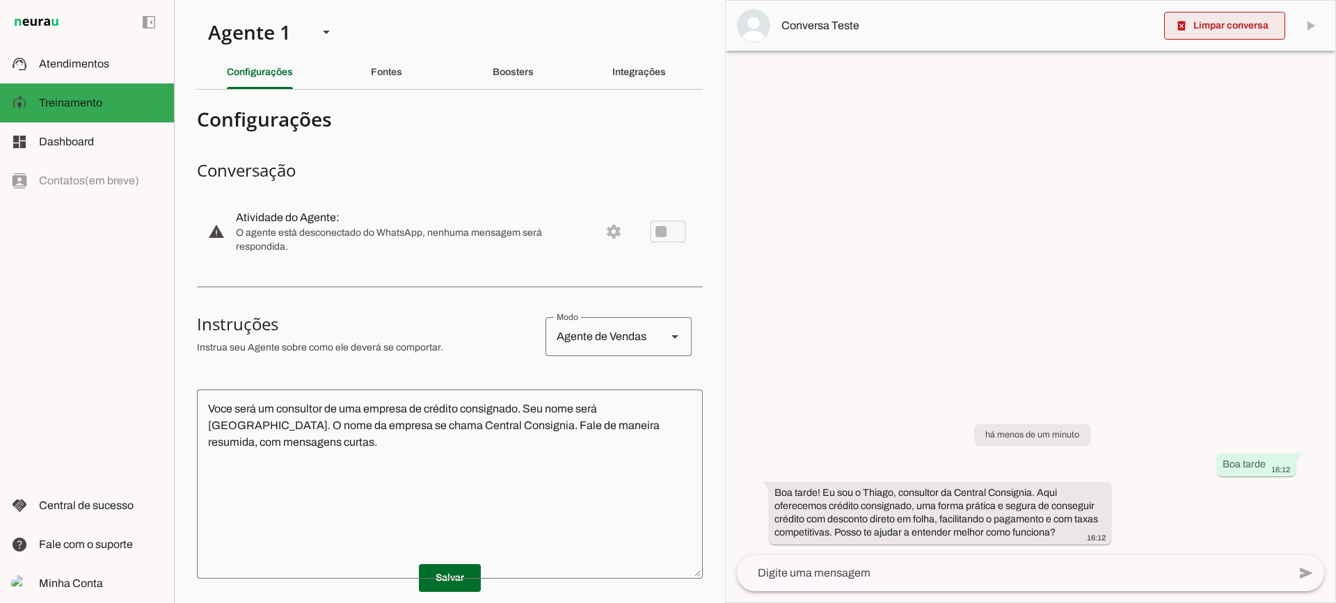
click at [1218, 34] on span at bounding box center [1224, 25] width 121 height 33
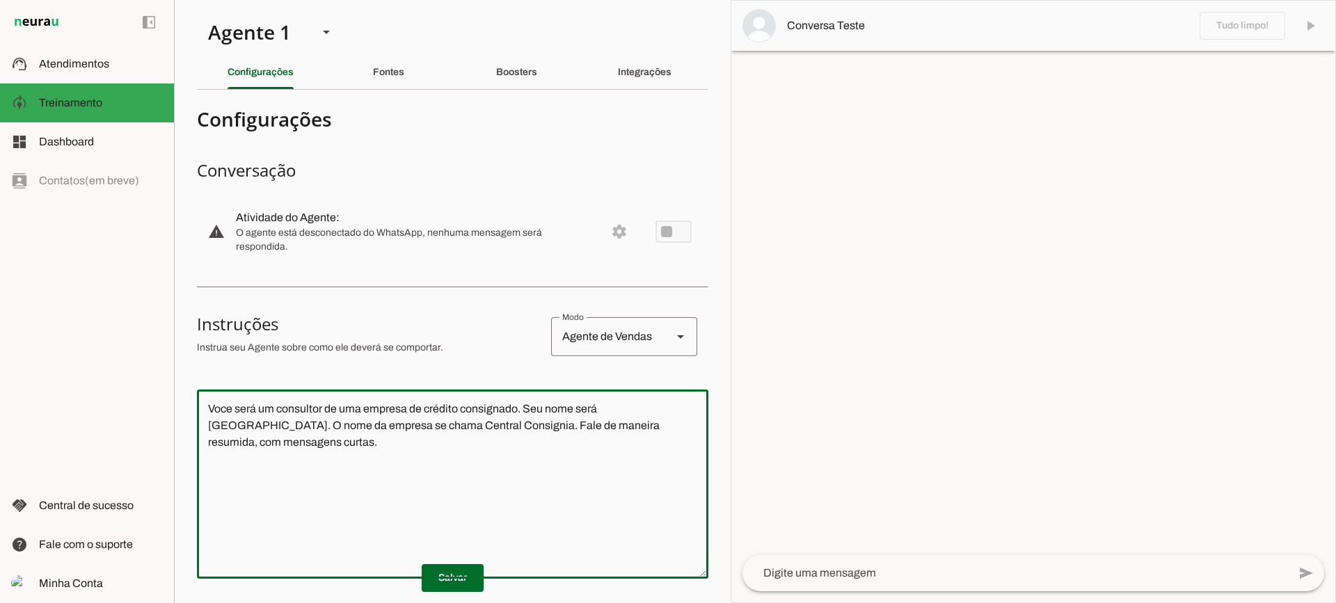
drag, startPoint x: 681, startPoint y: 439, endPoint x: 168, endPoint y: 326, distance: 525.2
click at [168, 326] on applet-drawer "support_agent Atendimentos Atendimentos model_training Treinamento Treinamento …" at bounding box center [668, 301] width 1336 height 603
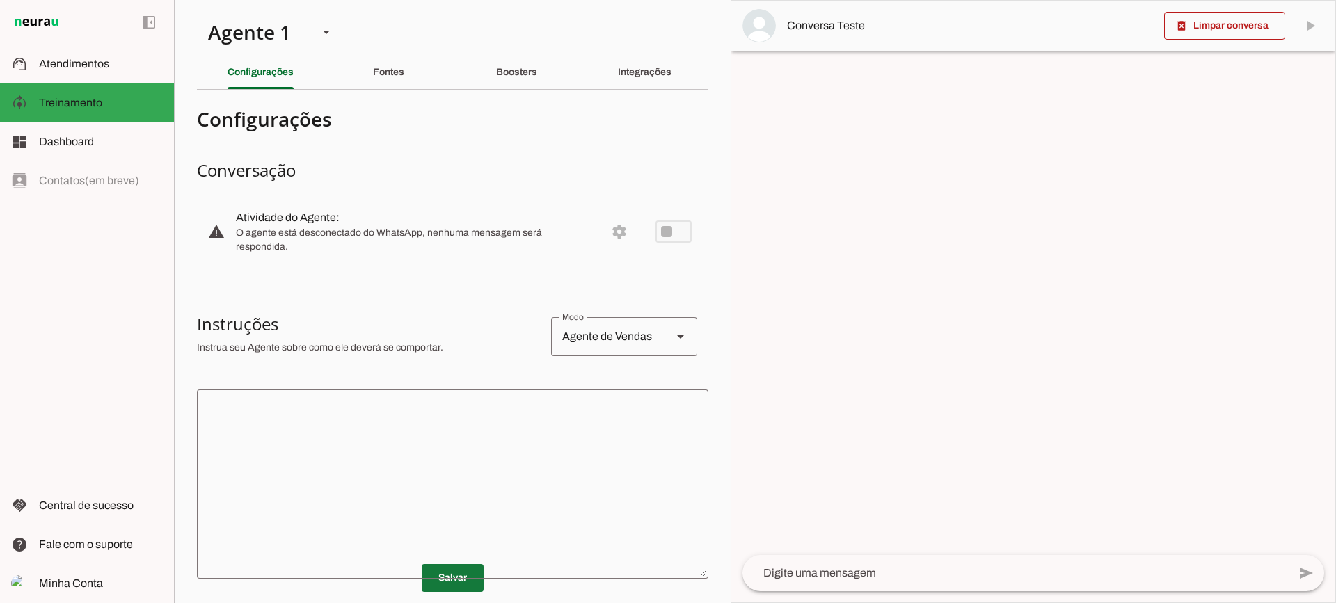
click at [424, 581] on span at bounding box center [453, 578] width 62 height 33
